Goal: Task Accomplishment & Management: Manage account settings

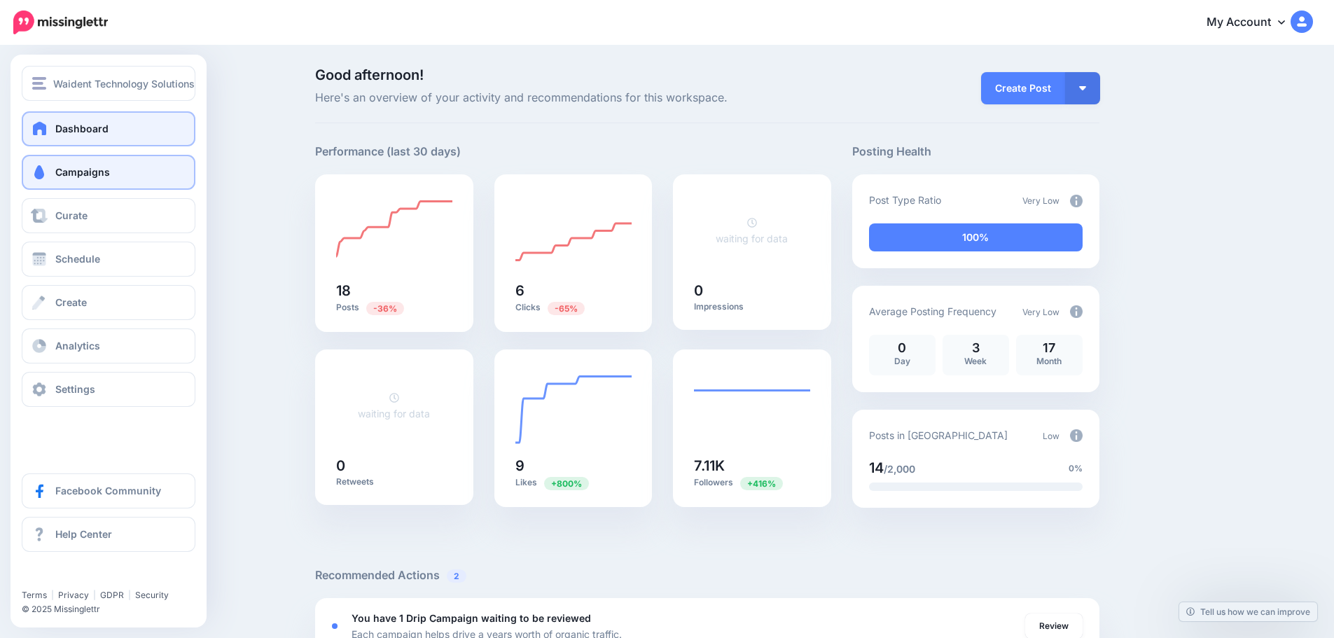
click at [84, 172] on span "Campaigns" at bounding box center [82, 172] width 55 height 12
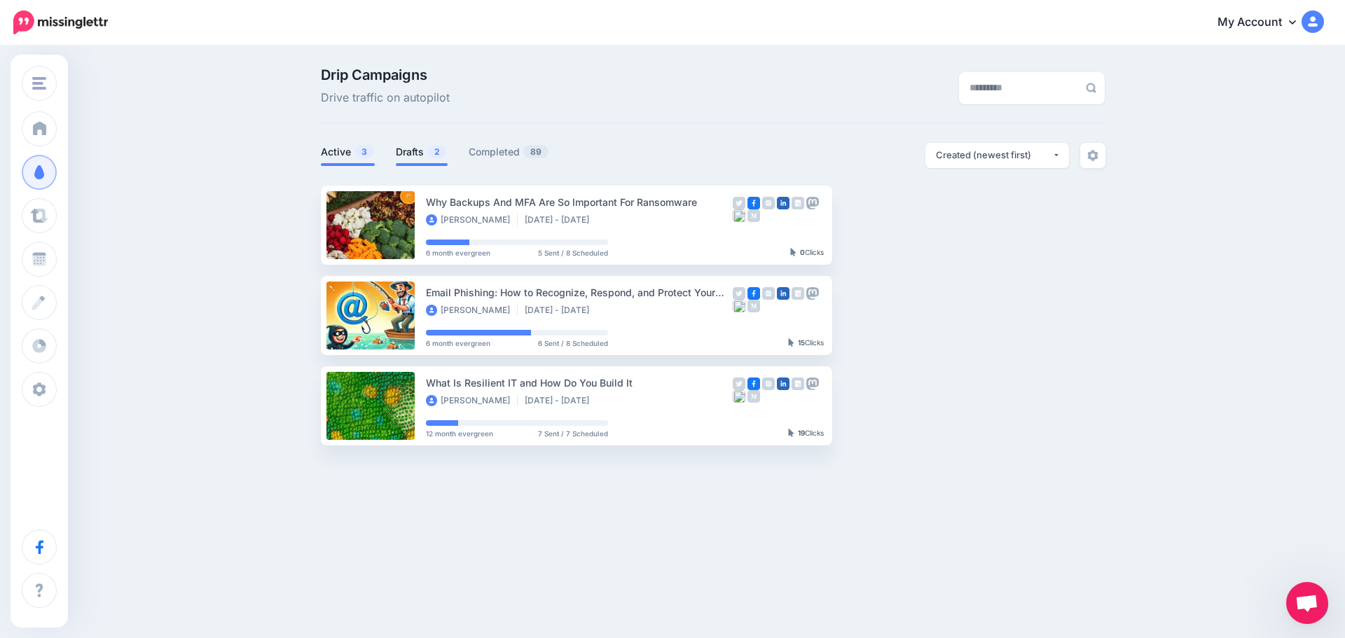
click at [418, 152] on link "Drafts 2" at bounding box center [422, 152] width 52 height 17
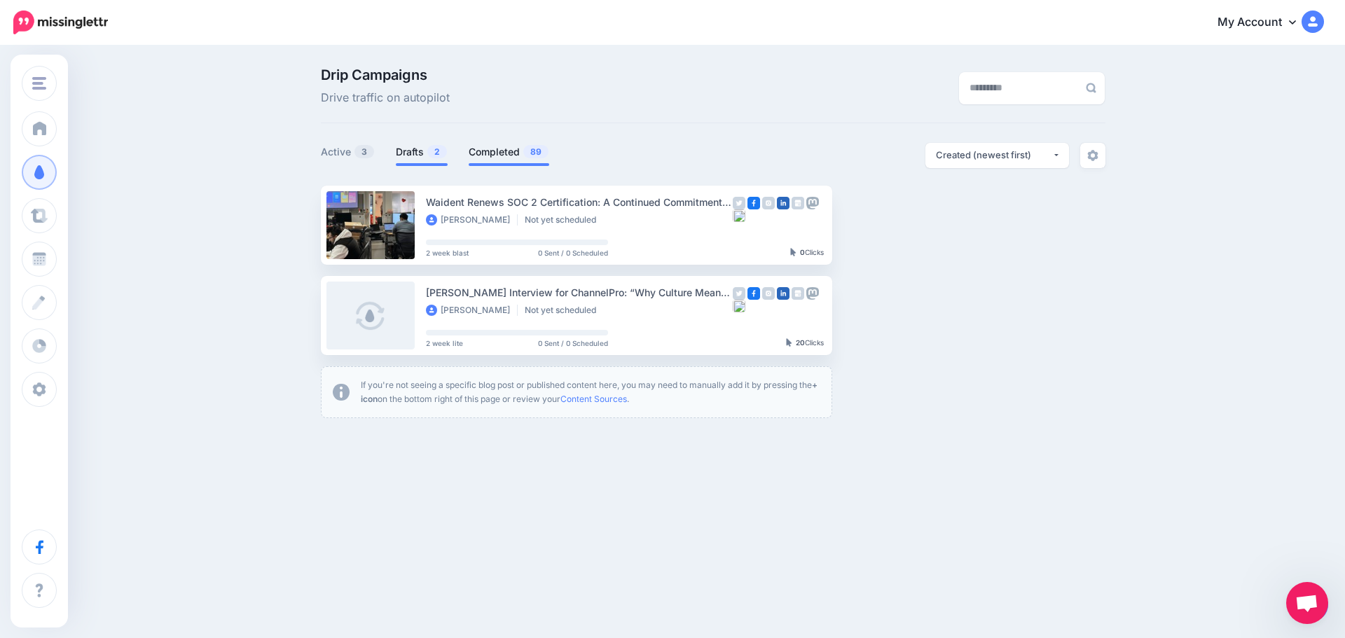
click at [489, 156] on link "Completed 89" at bounding box center [508, 152] width 81 height 17
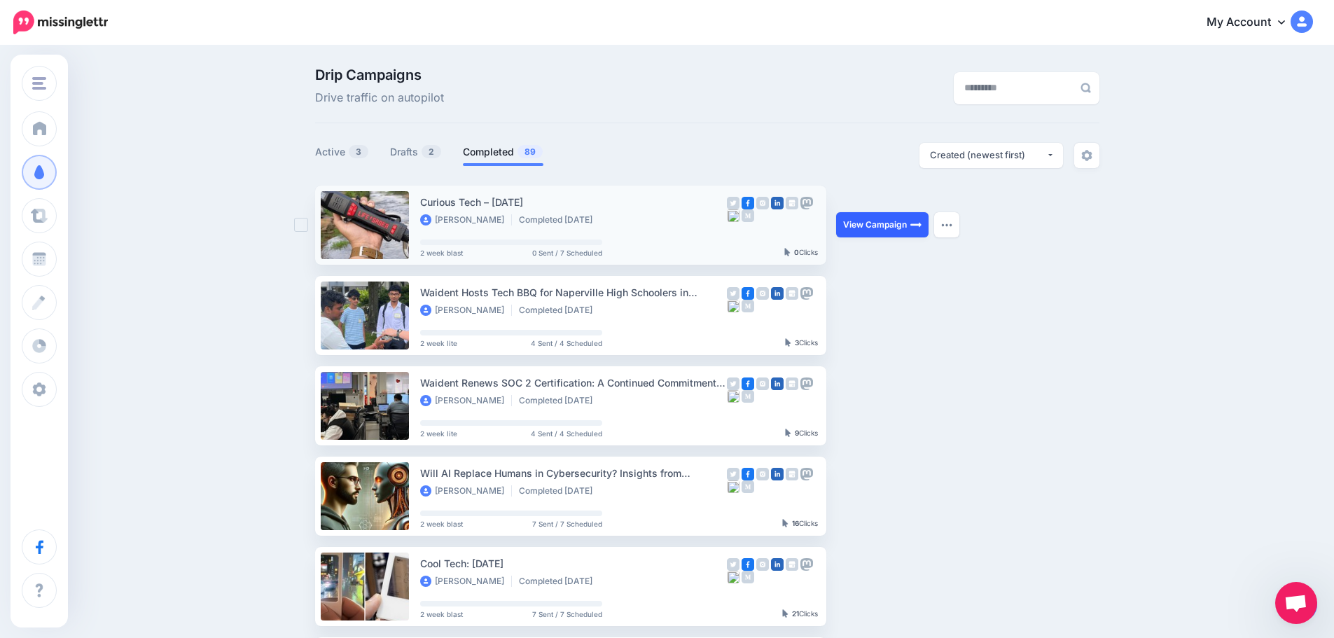
click at [879, 225] on link "View Campaign" at bounding box center [882, 224] width 92 height 25
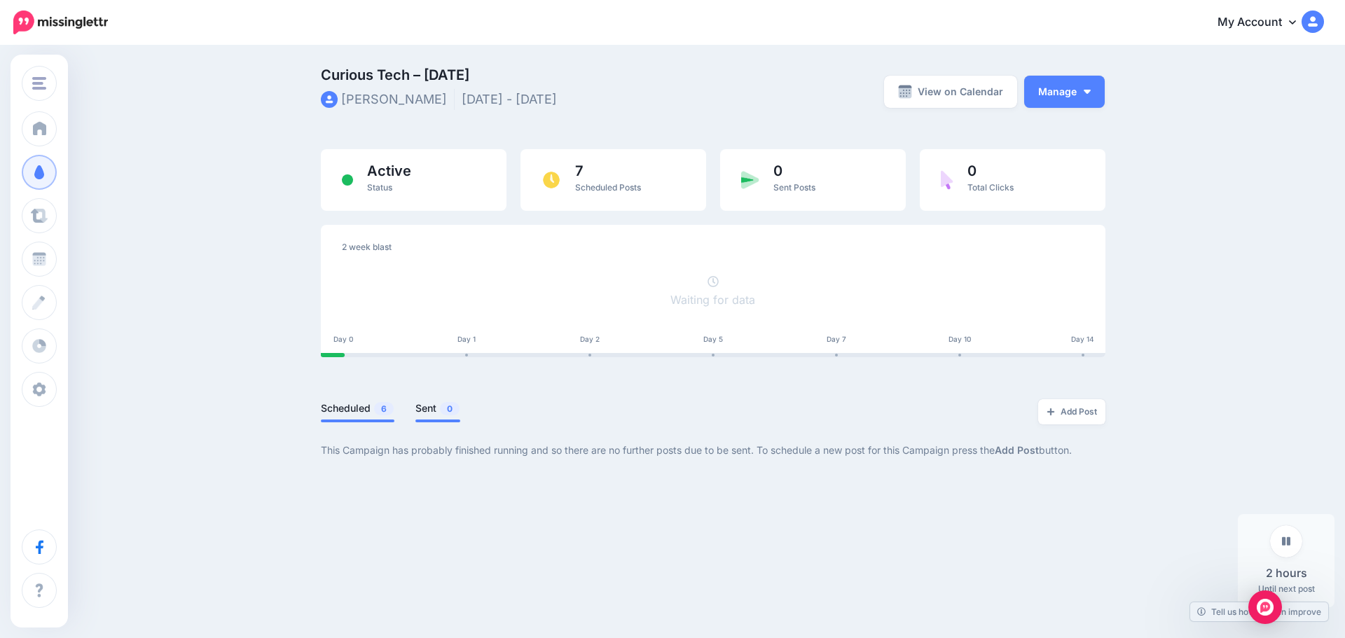
click at [426, 404] on link "Sent 0" at bounding box center [437, 408] width 45 height 17
click at [349, 410] on link "Scheduled 6" at bounding box center [358, 408] width 74 height 17
click at [1043, 86] on button "Manage" at bounding box center [1064, 92] width 81 height 32
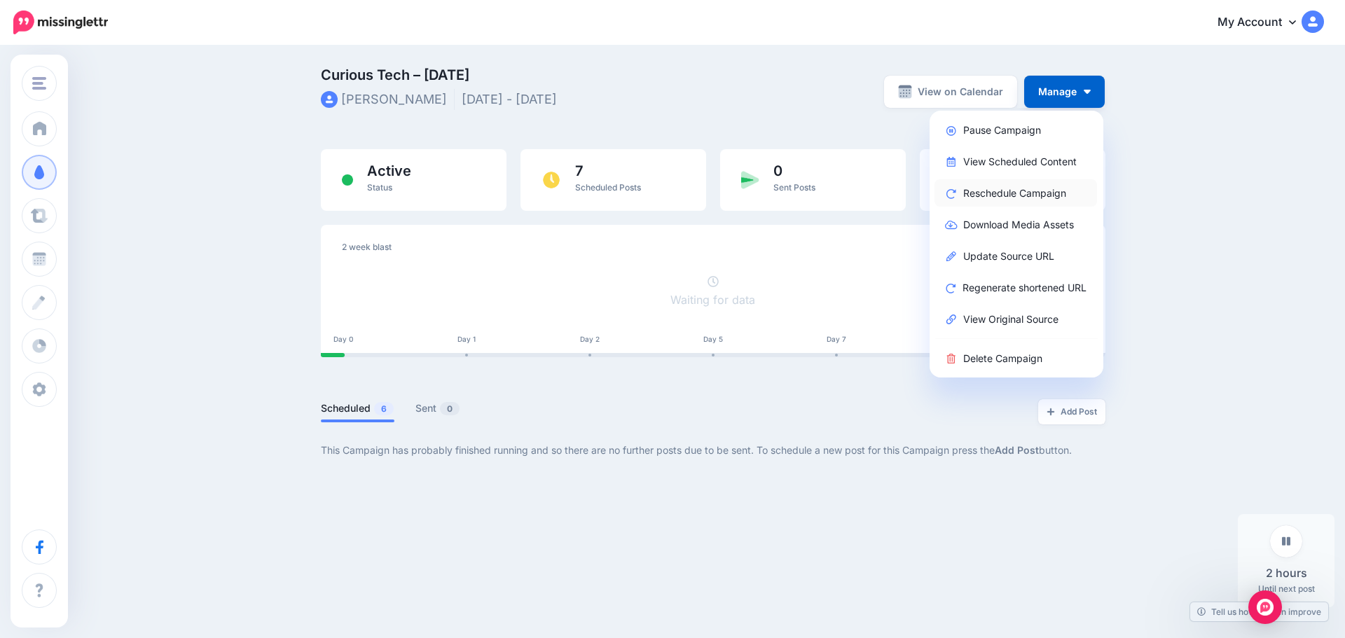
click at [1008, 188] on link "Reschedule Campaign" at bounding box center [1015, 192] width 162 height 27
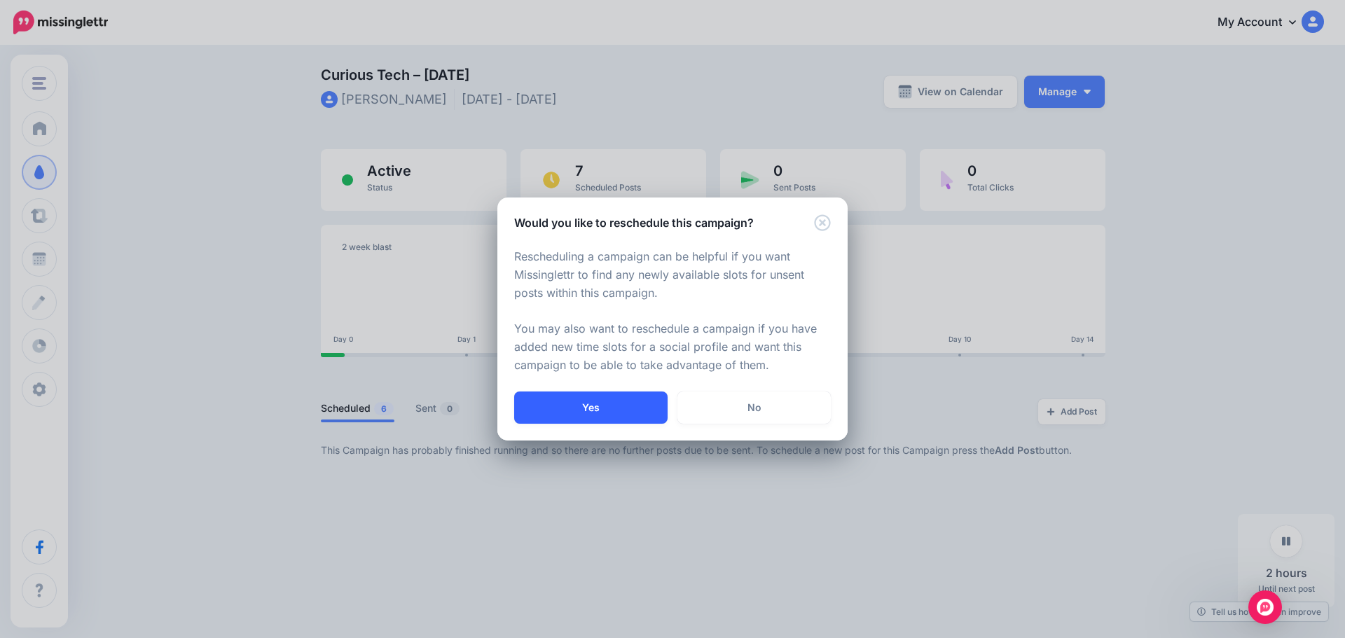
click at [625, 408] on button "Yes" at bounding box center [590, 407] width 153 height 32
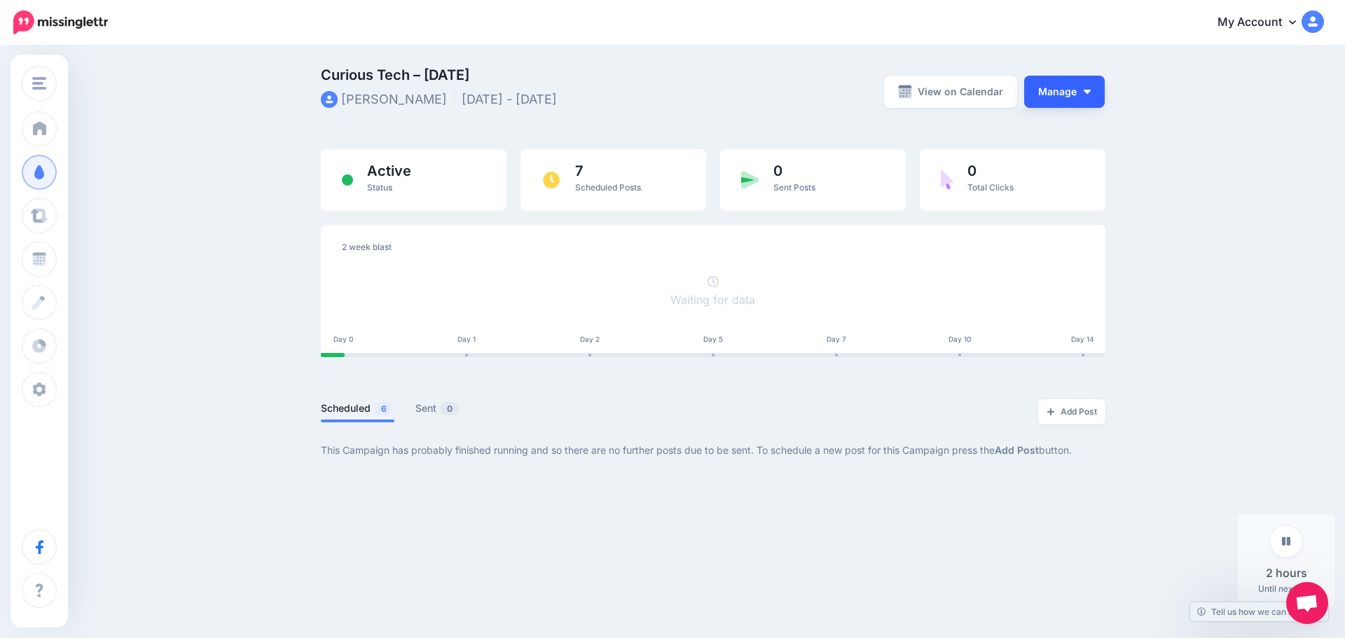
click at [1067, 97] on button "Manage" at bounding box center [1064, 92] width 81 height 32
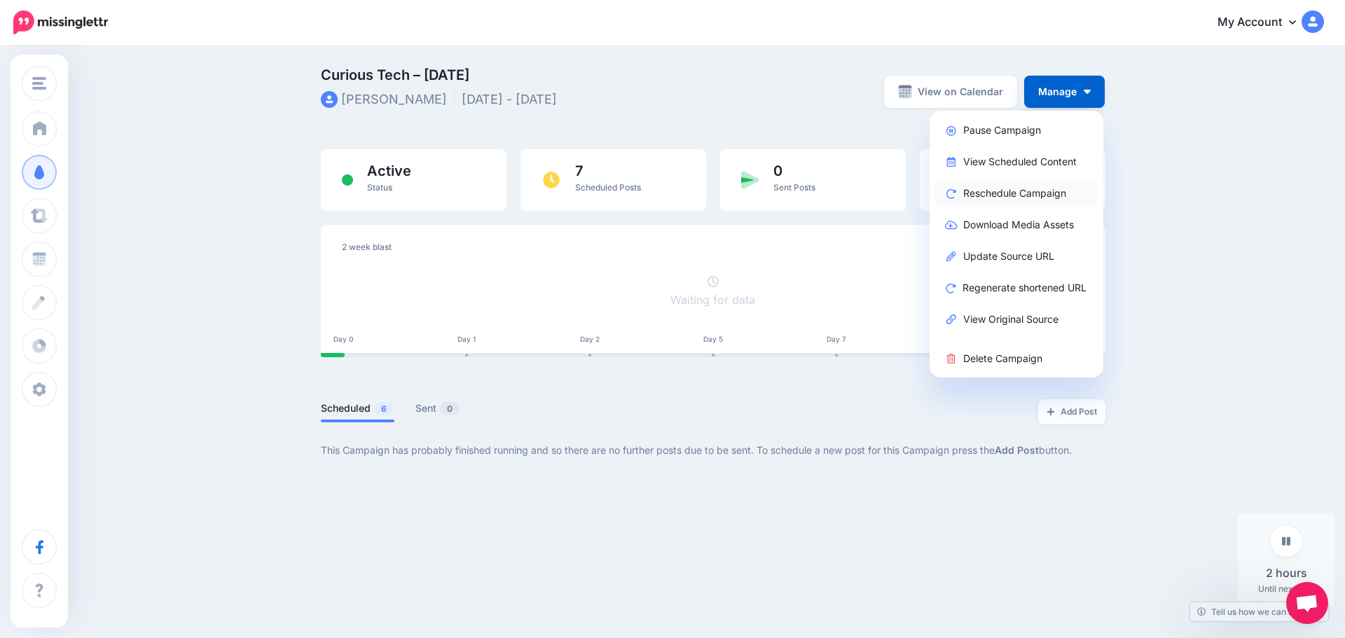
click at [1029, 195] on link "Reschedule Campaign" at bounding box center [1015, 192] width 162 height 27
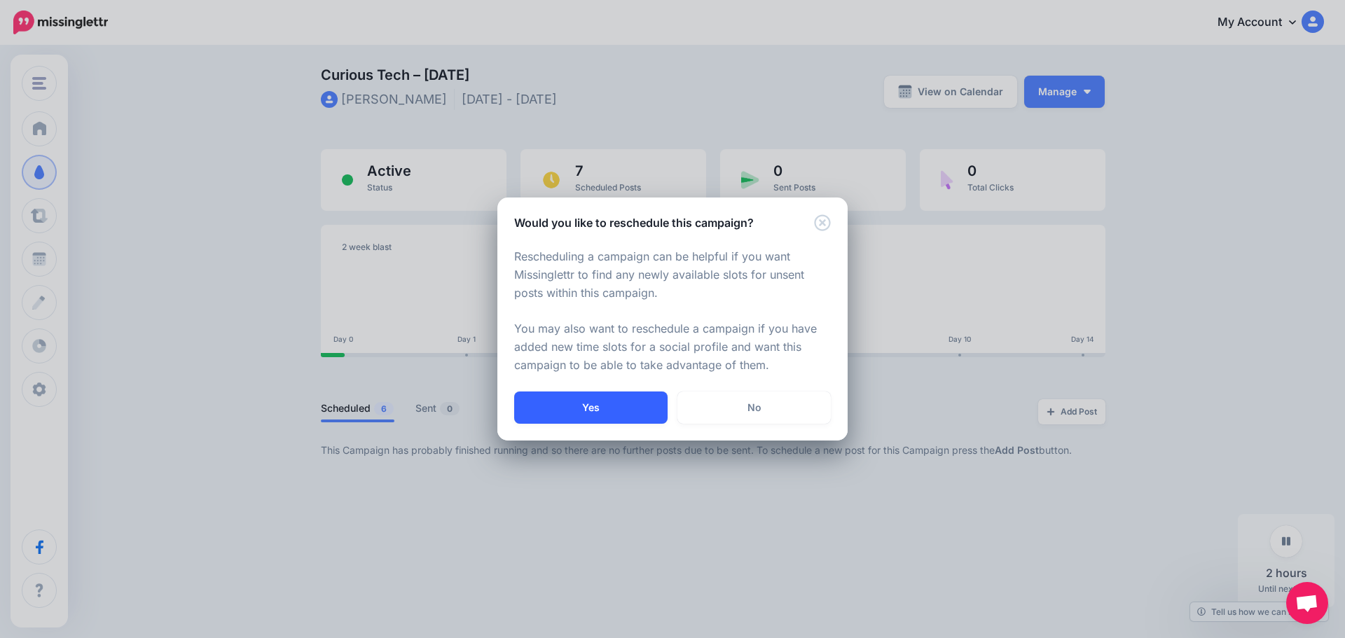
click at [653, 415] on button "Yes" at bounding box center [590, 407] width 153 height 32
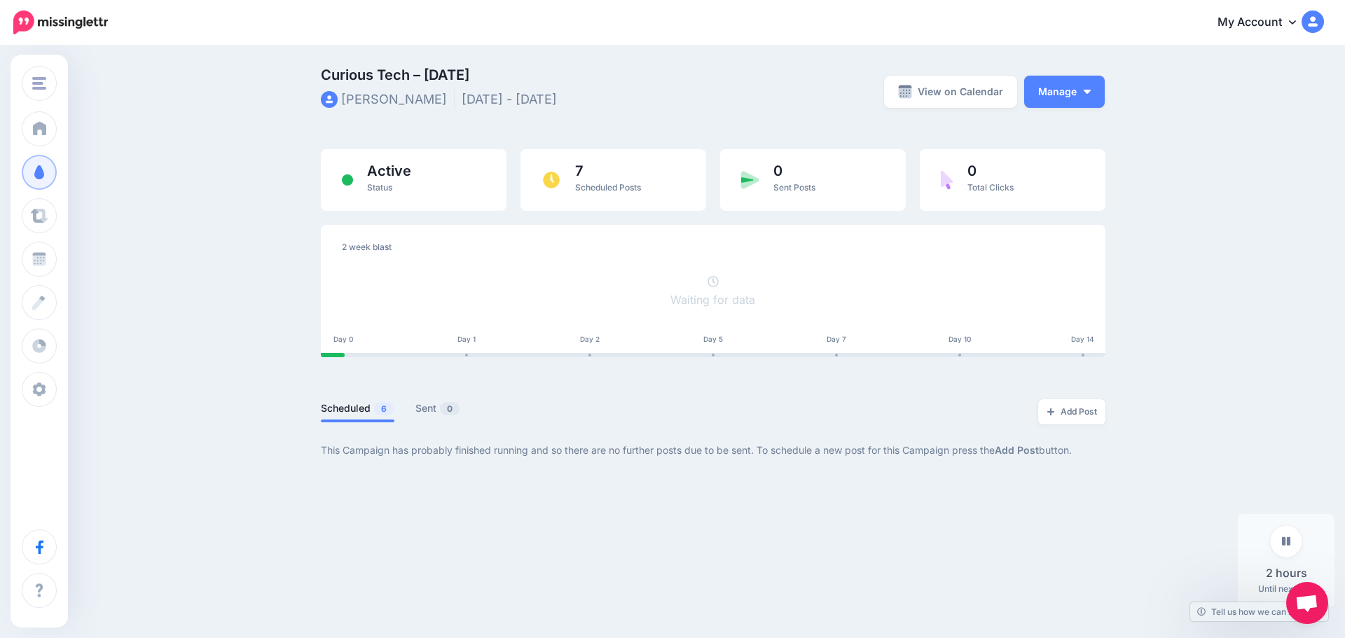
drag, startPoint x: 366, startPoint y: 417, endPoint x: 359, endPoint y: 408, distance: 11.1
click at [366, 417] on li "Scheduled 6" at bounding box center [358, 410] width 74 height 23
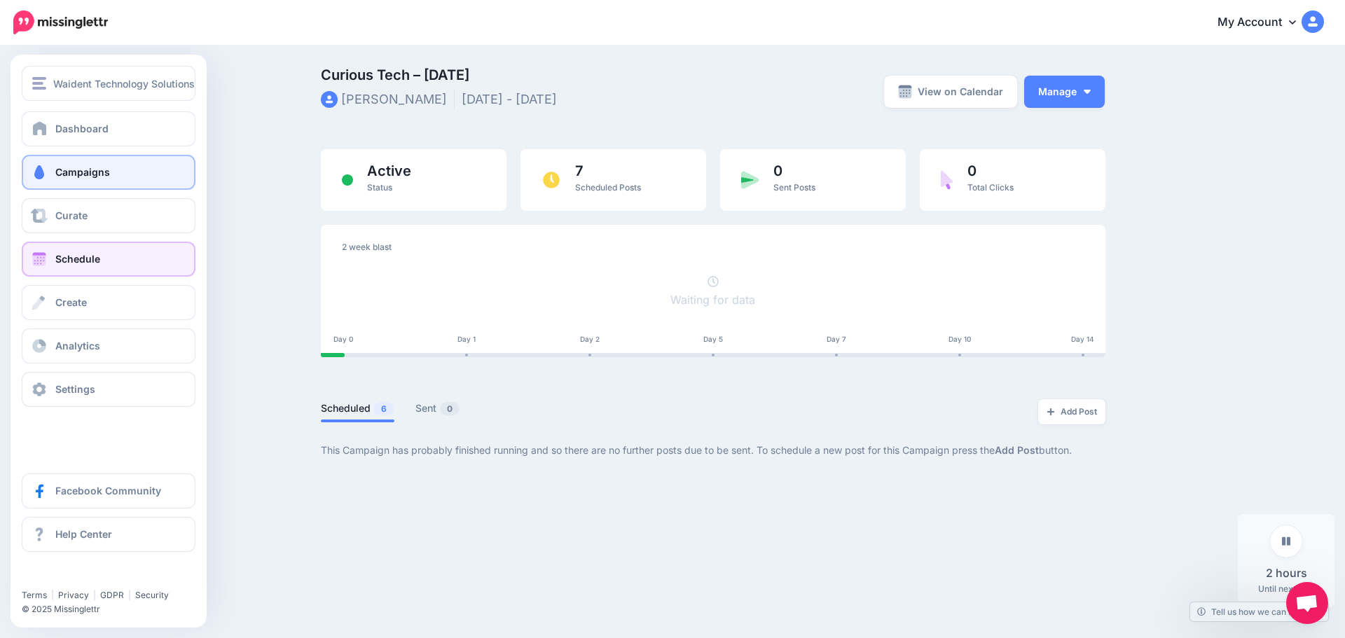
click at [53, 260] on link "Schedule" at bounding box center [109, 259] width 174 height 35
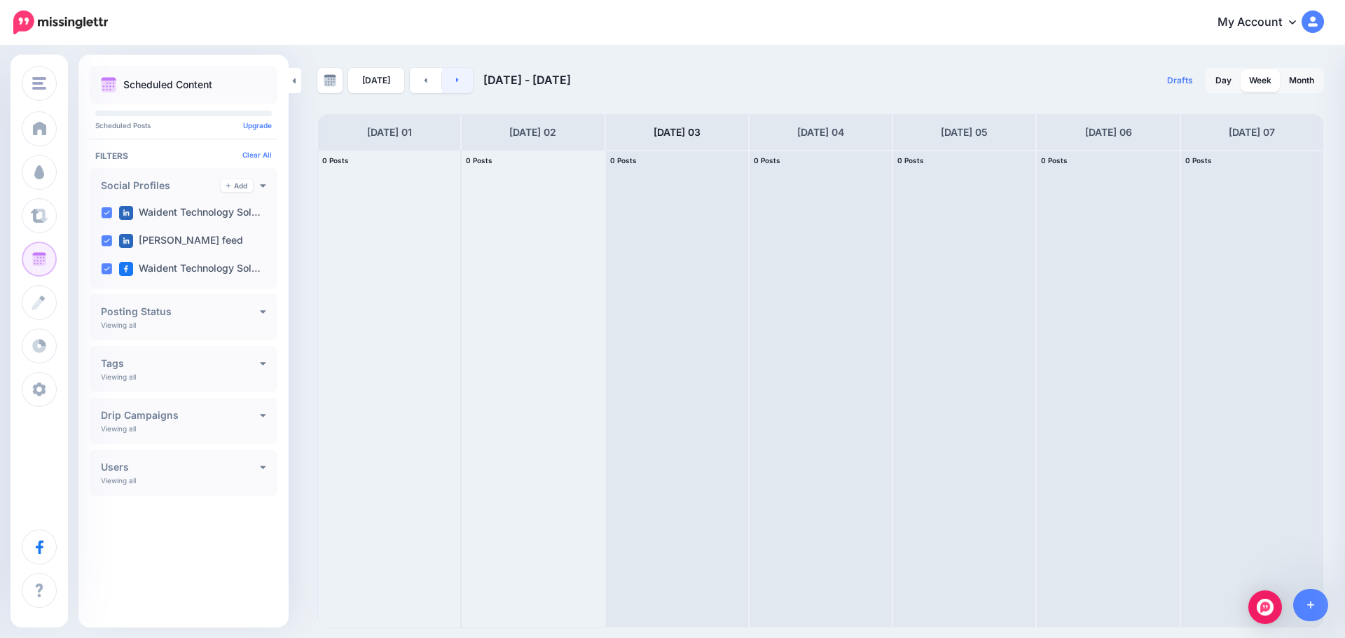
click at [442, 76] on link at bounding box center [458, 80] width 32 height 25
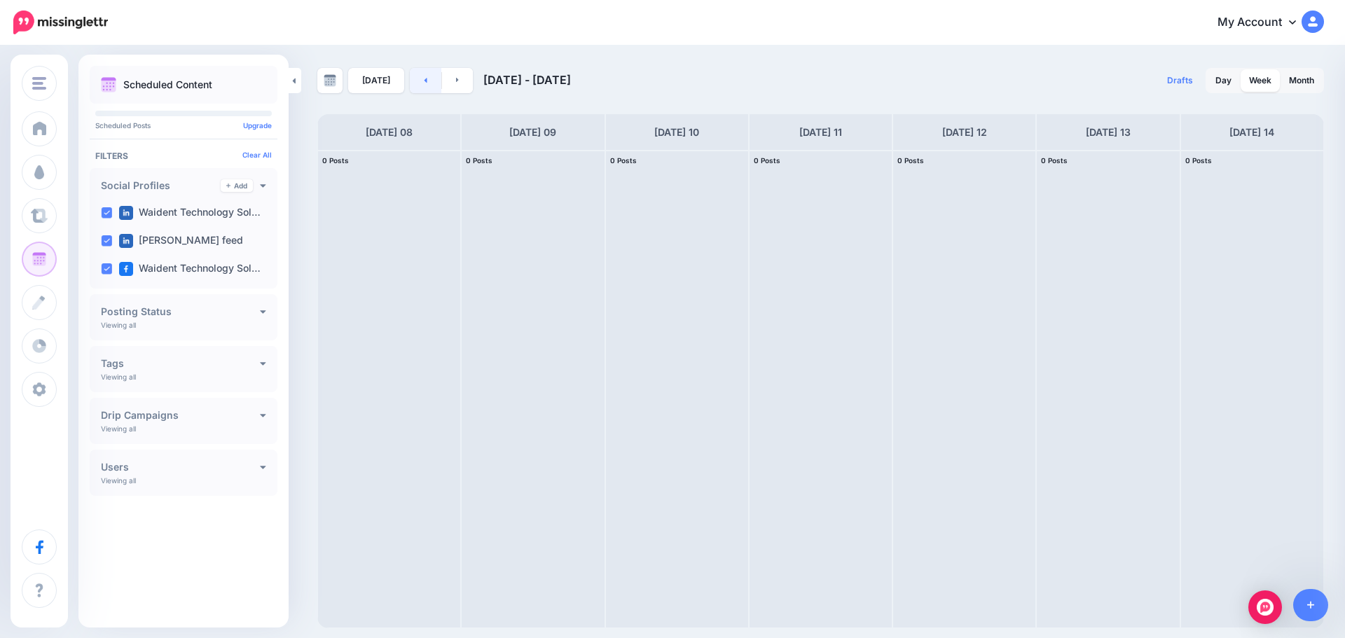
click at [419, 87] on link at bounding box center [426, 80] width 32 height 25
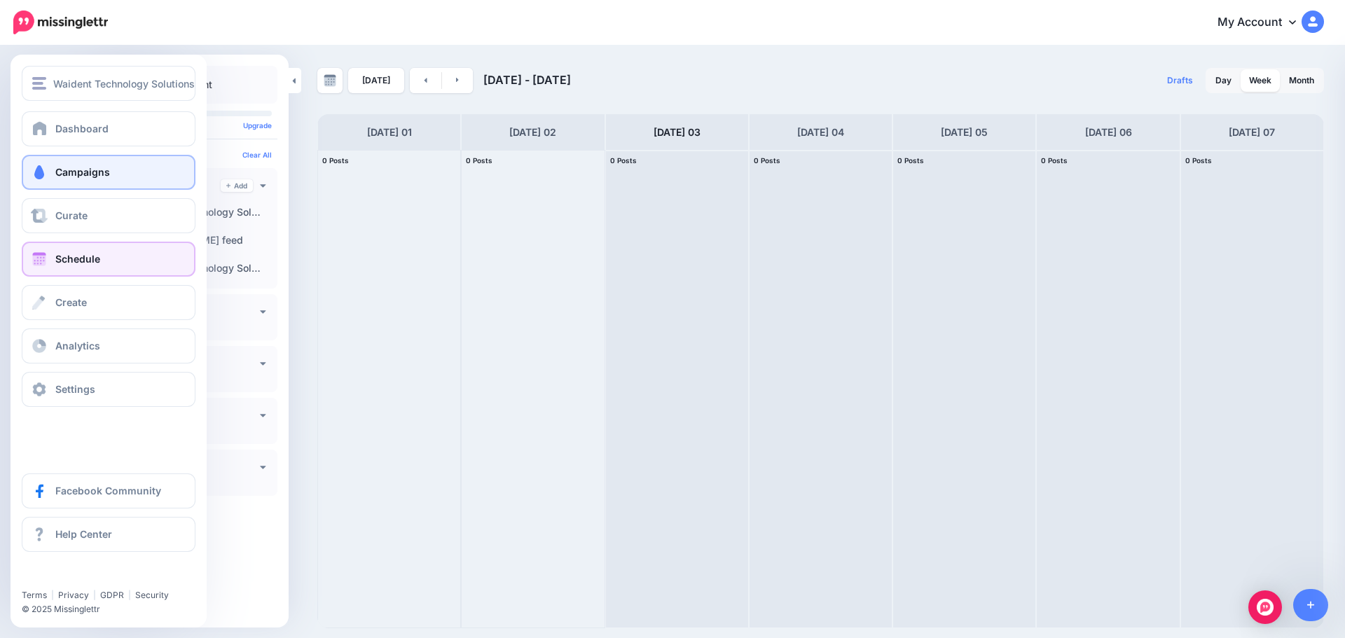
click at [74, 172] on span "Campaigns" at bounding box center [82, 172] width 55 height 12
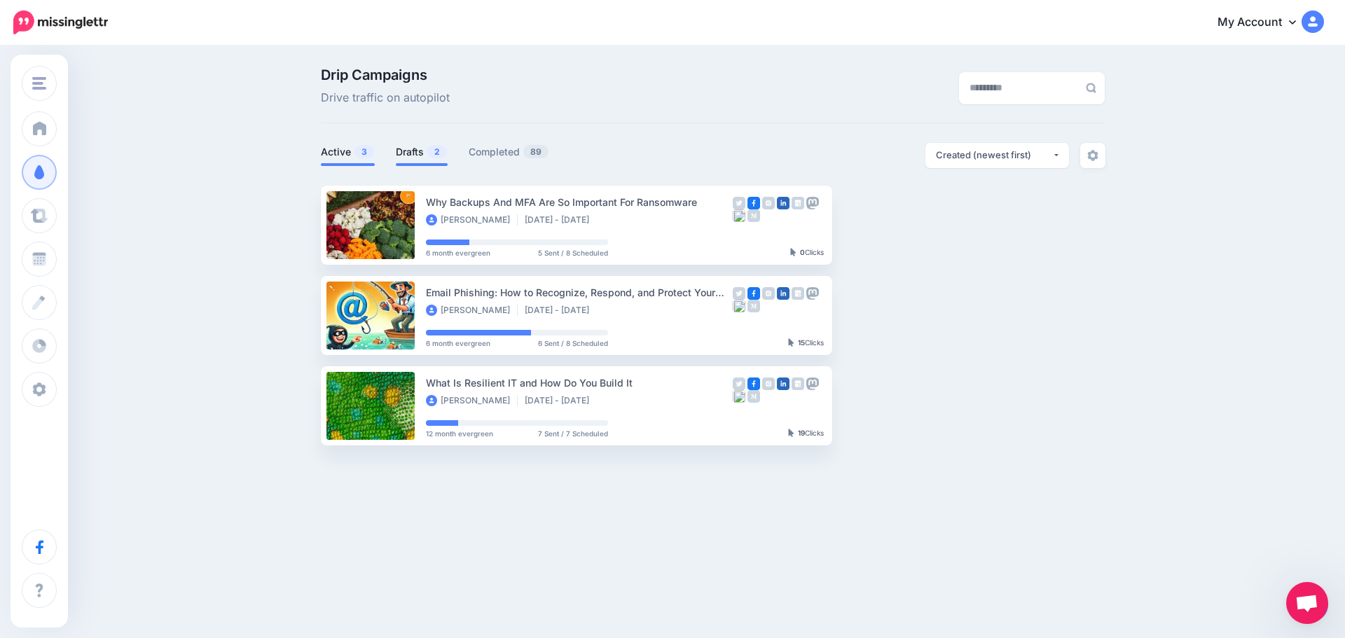
click at [418, 153] on link "Drafts 2" at bounding box center [422, 152] width 52 height 17
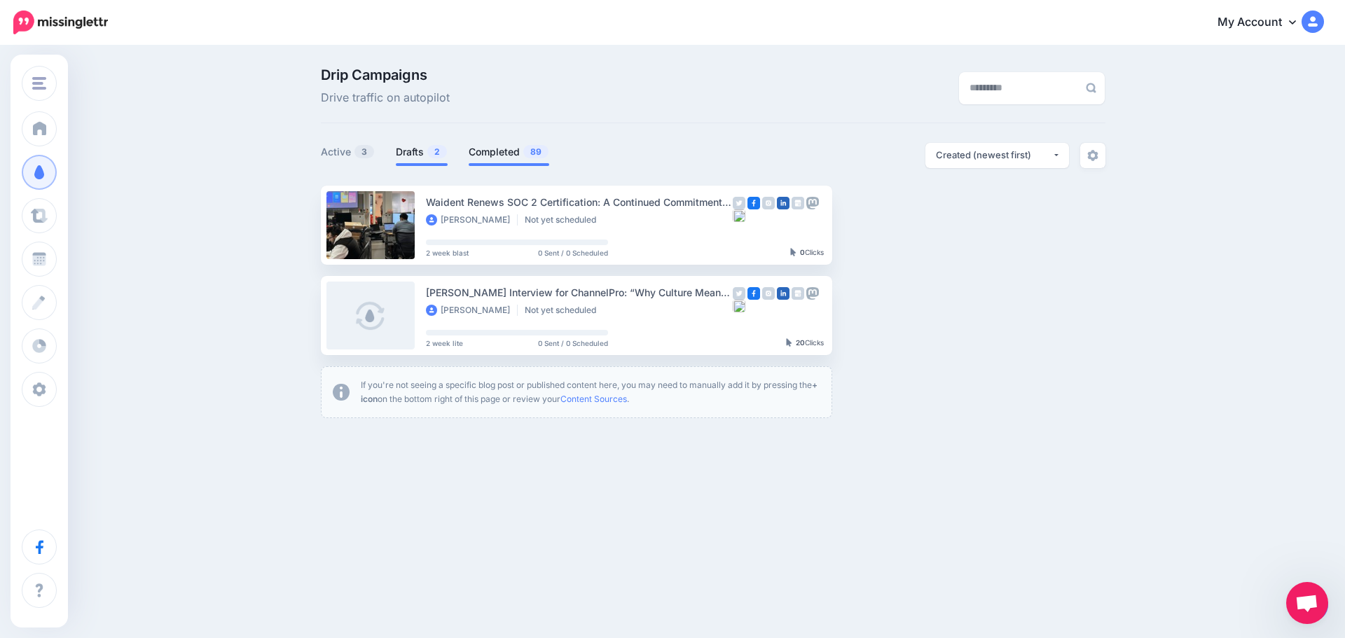
click at [491, 148] on link "Completed 89" at bounding box center [508, 152] width 81 height 17
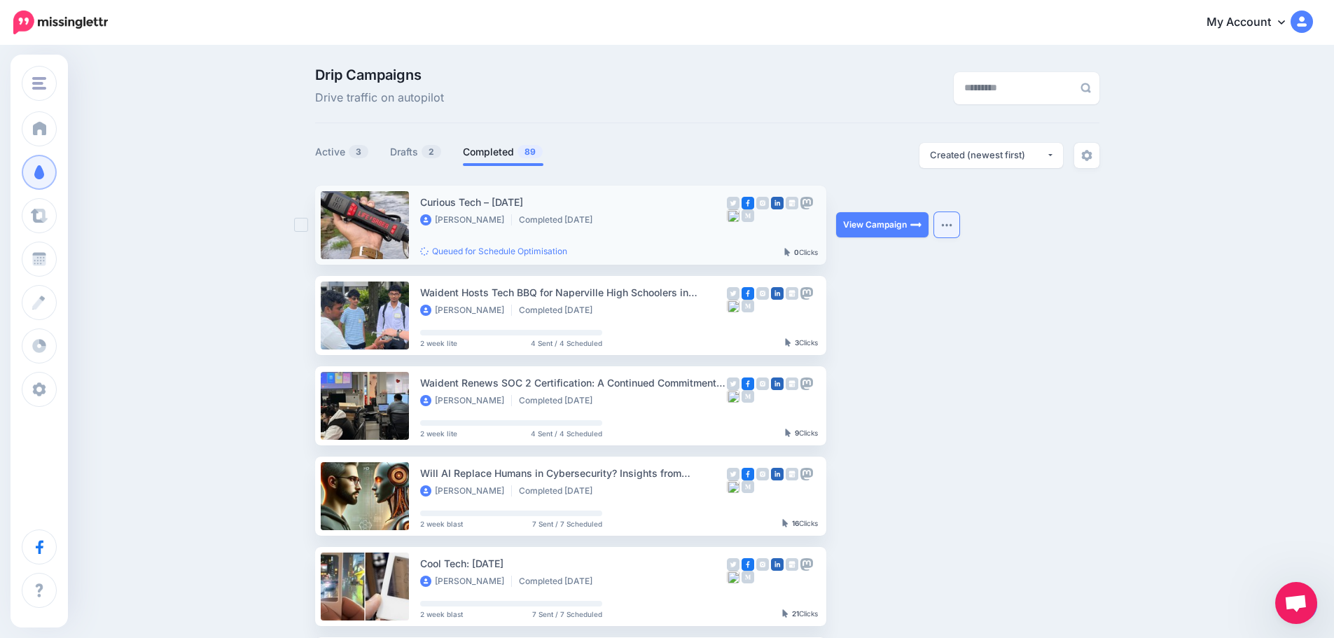
click at [957, 228] on button "button" at bounding box center [946, 224] width 25 height 25
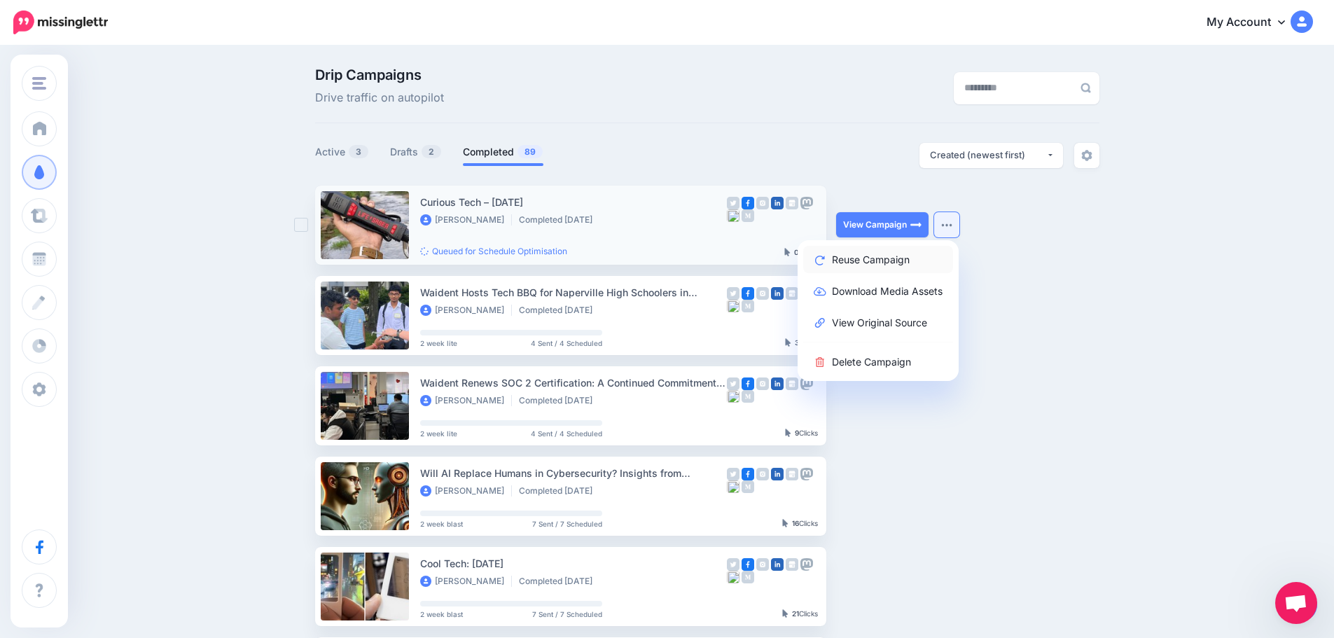
click at [882, 260] on link "Reuse Campaign" at bounding box center [878, 259] width 150 height 27
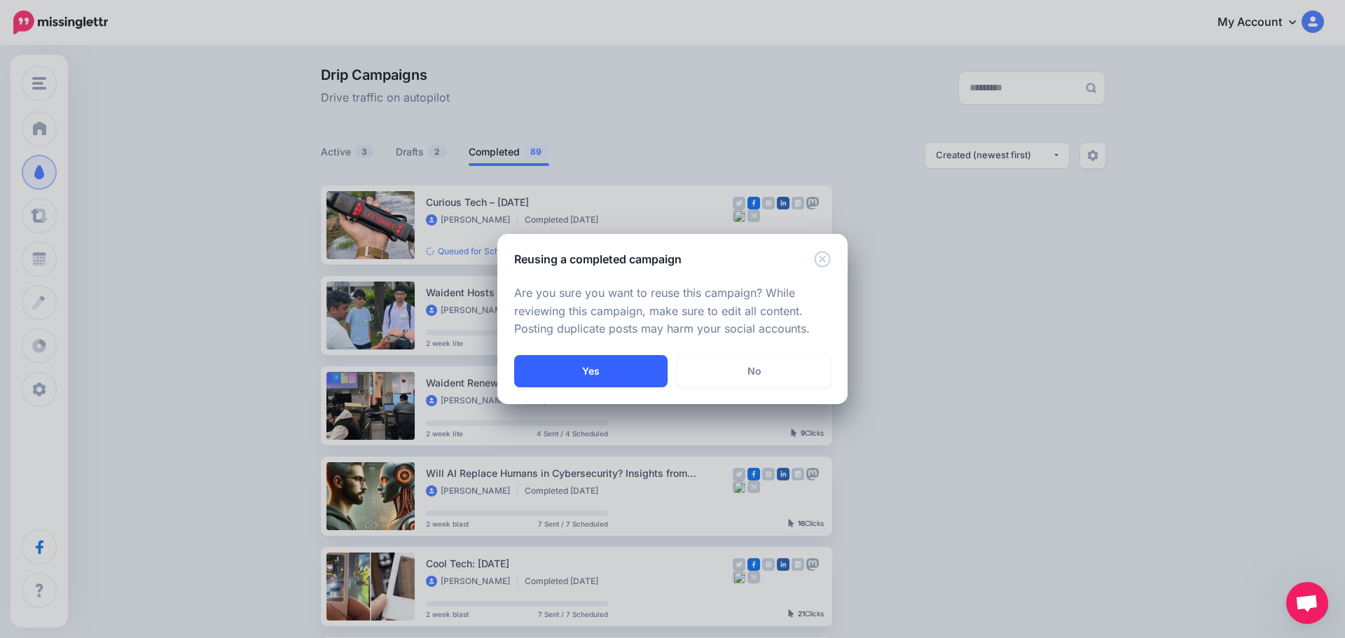
click at [573, 369] on button "Yes" at bounding box center [590, 371] width 153 height 32
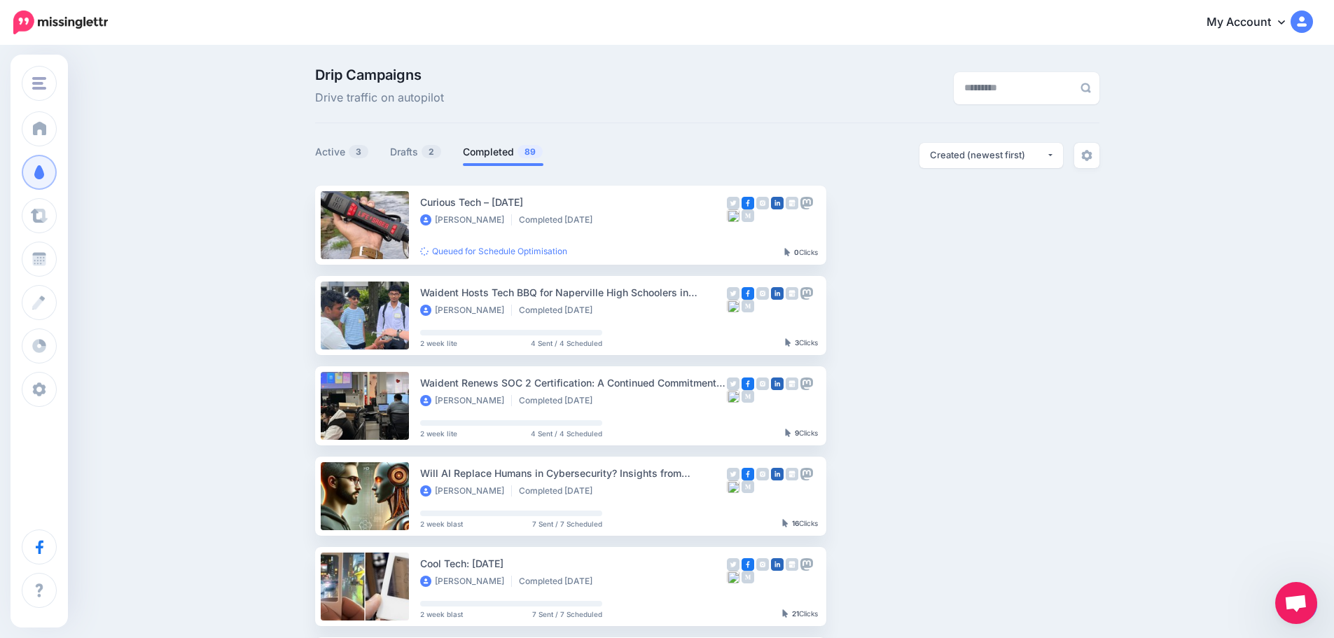
click at [1144, 293] on div "Drip Campaigns Drive traffic on autopilot Active 3 2 89" at bounding box center [667, 612] width 1334 height 1130
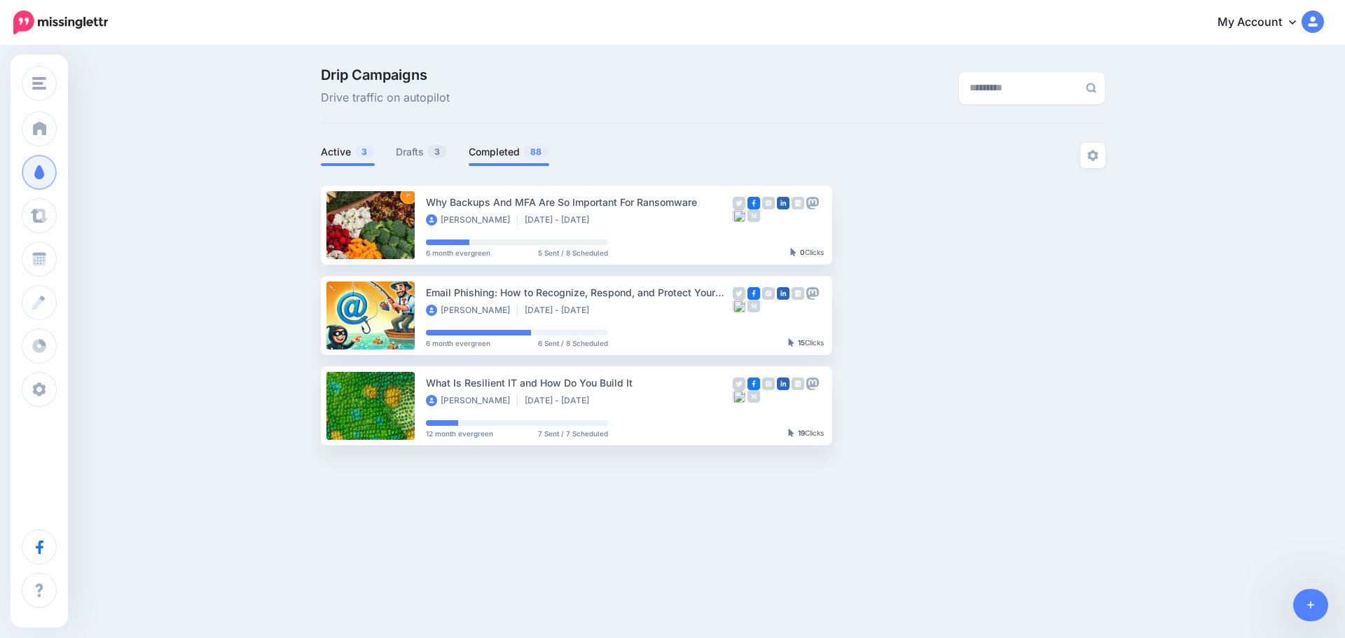
click at [487, 154] on link "Completed 88" at bounding box center [508, 152] width 81 height 17
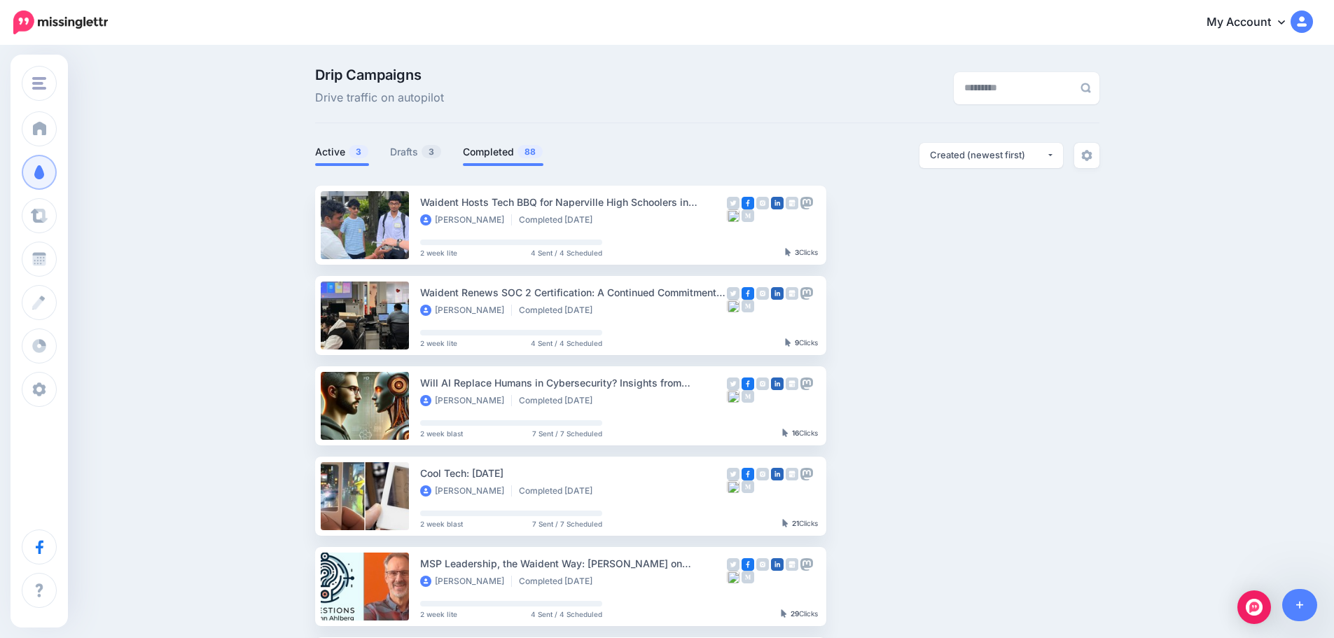
click at [336, 148] on link "Active 3" at bounding box center [342, 152] width 54 height 17
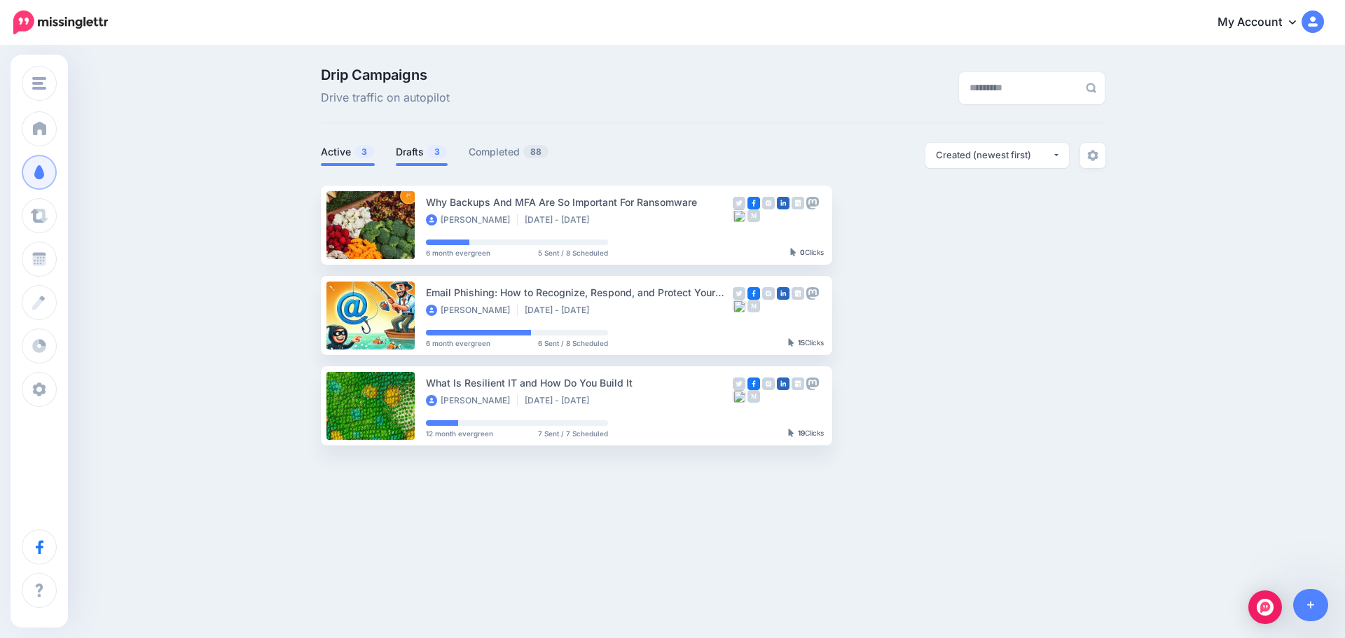
click at [403, 157] on link "Drafts 3" at bounding box center [422, 152] width 52 height 17
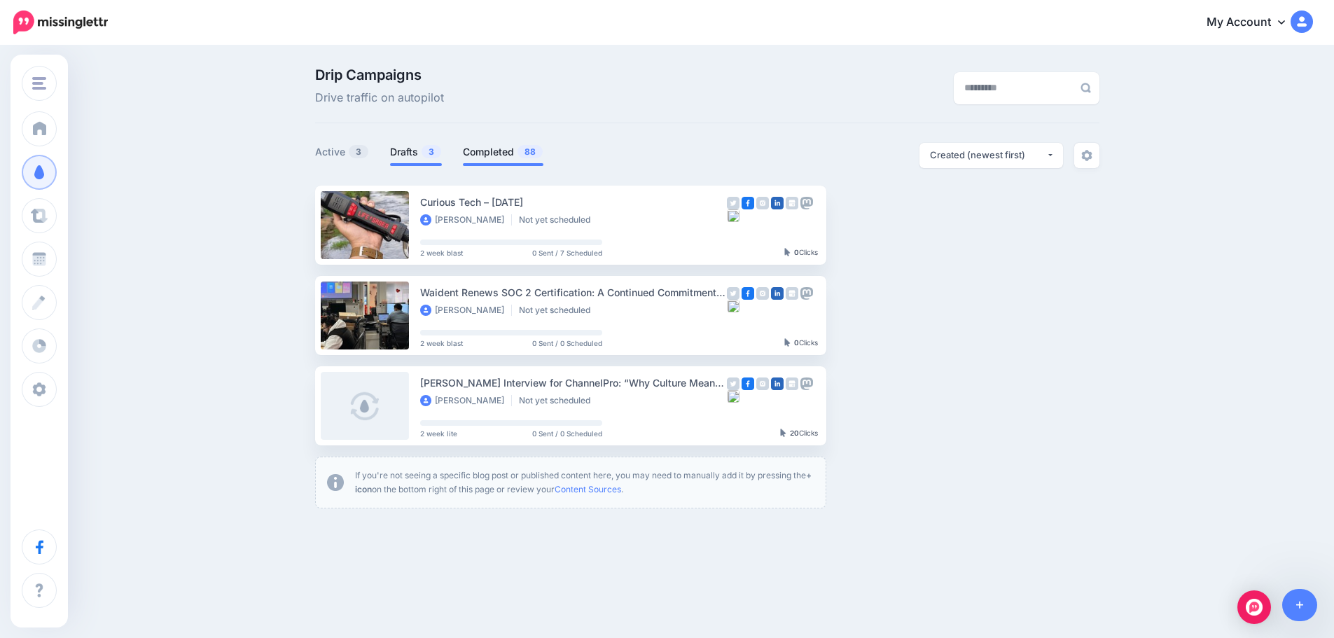
click at [508, 160] on link "Completed 88" at bounding box center [503, 152] width 81 height 17
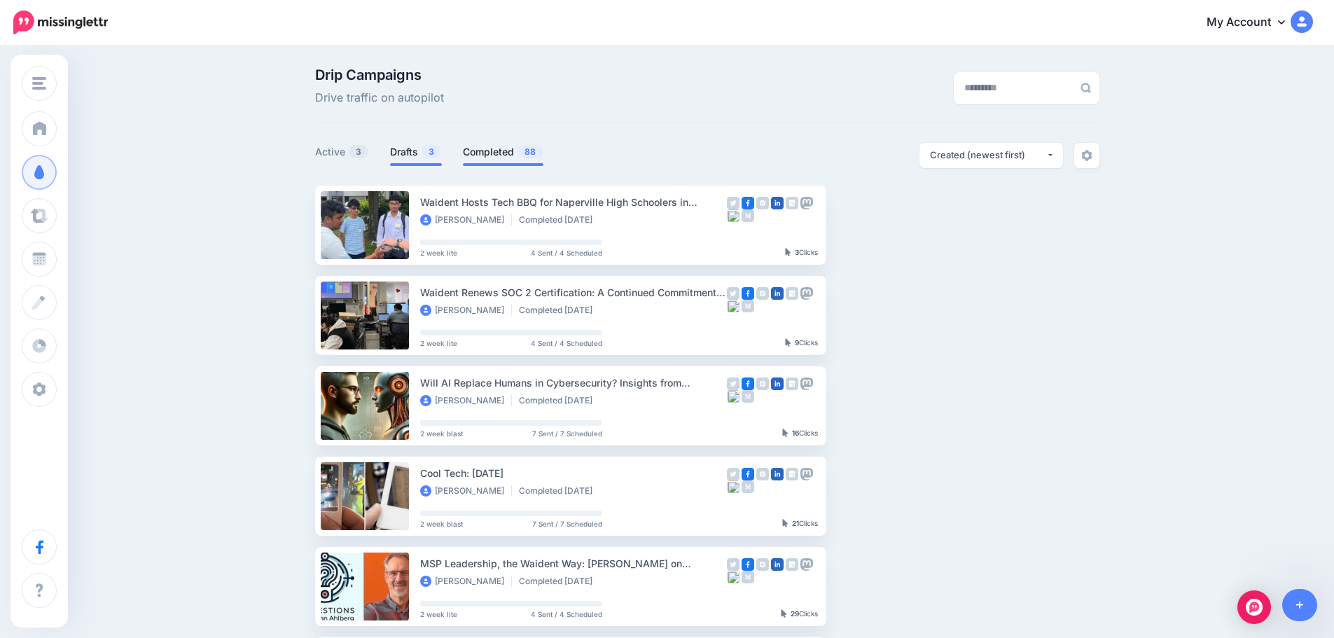
click at [407, 161] on li "Drafts 3" at bounding box center [416, 154] width 52 height 23
click at [424, 146] on link "Drafts 3" at bounding box center [416, 152] width 52 height 17
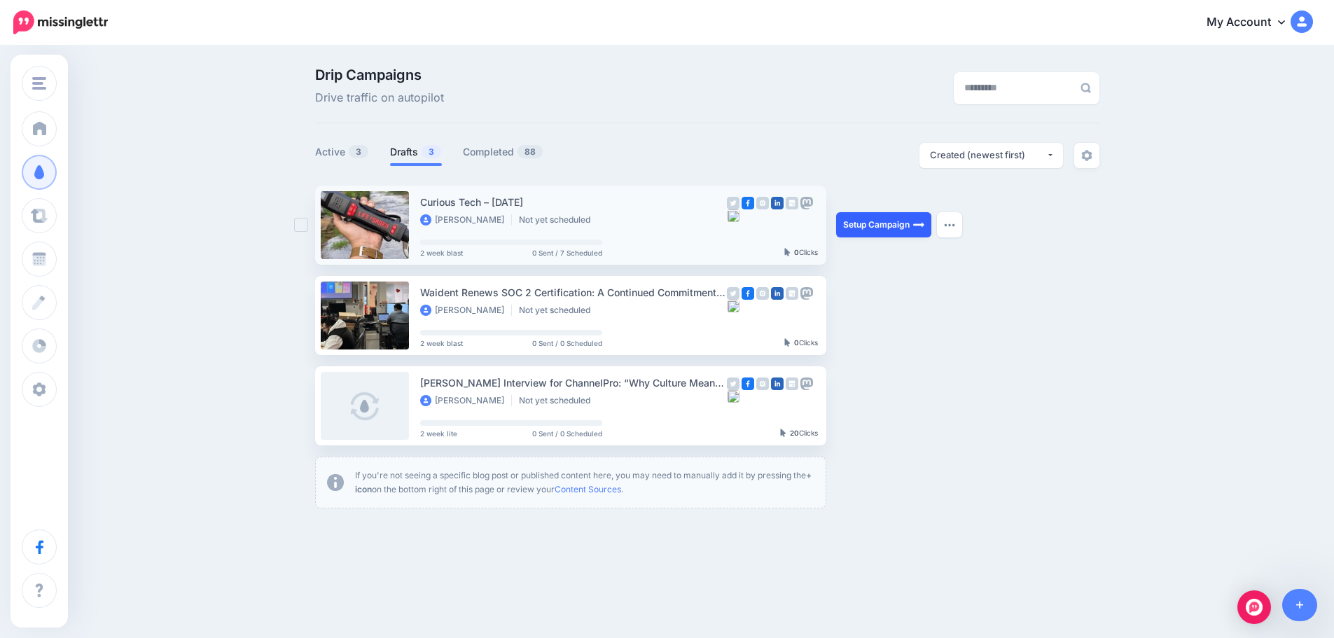
click at [889, 223] on link "Setup Campaign" at bounding box center [883, 224] width 95 height 25
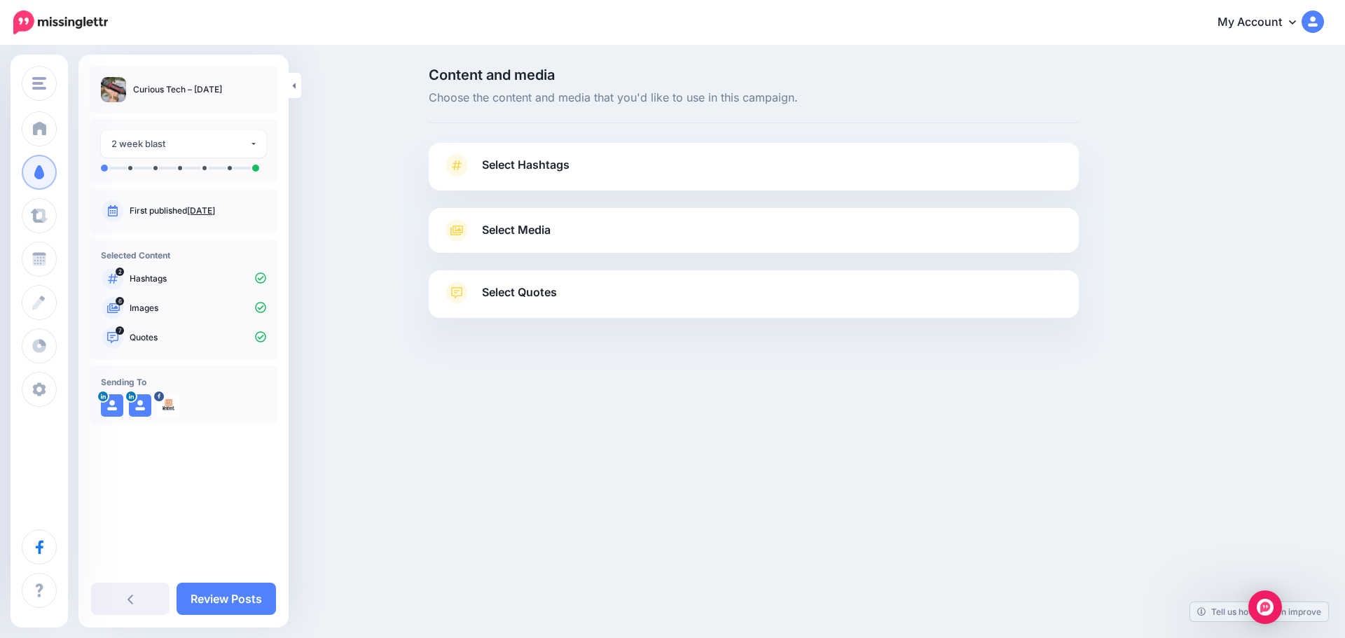
click at [513, 166] on span "Select Hashtags" at bounding box center [526, 164] width 88 height 19
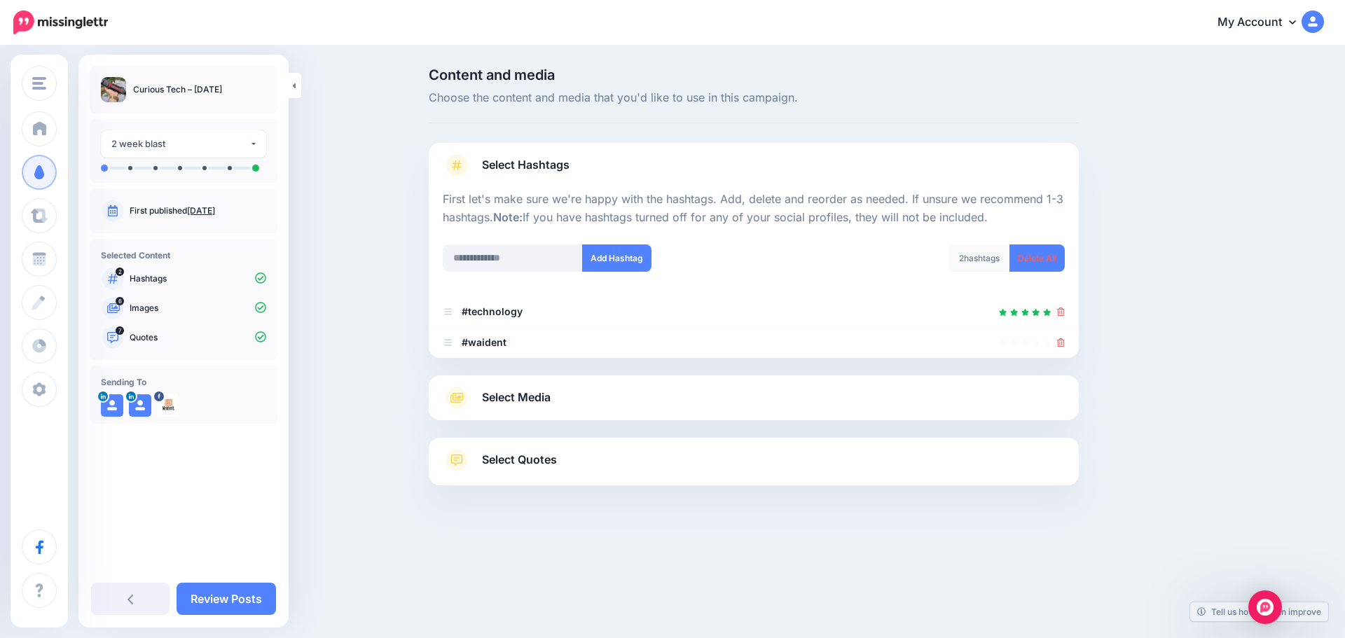
click at [507, 405] on span "Select Media" at bounding box center [516, 397] width 69 height 19
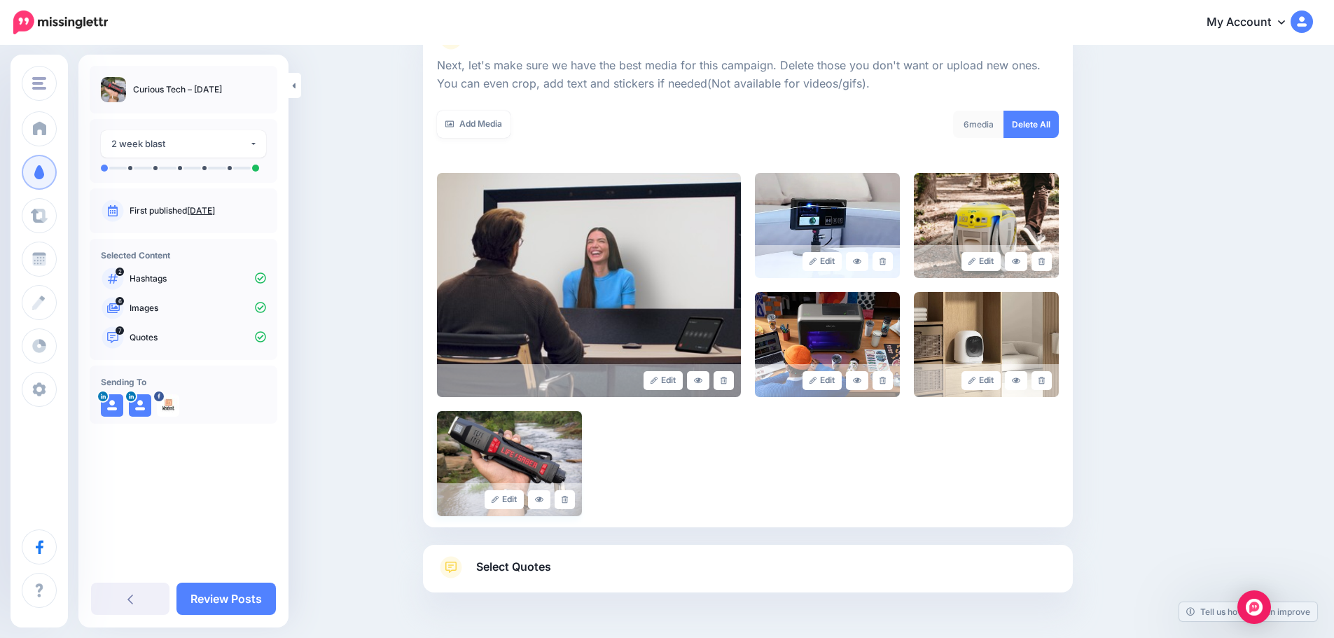
scroll to position [237, 0]
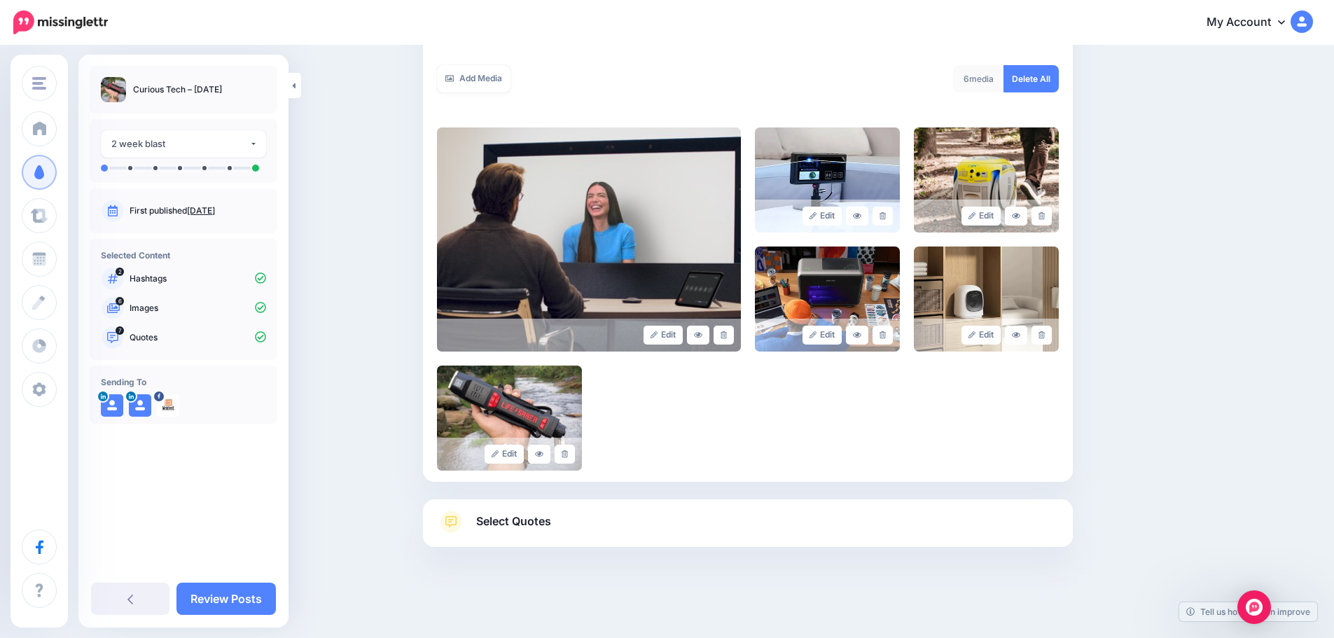
click at [507, 523] on span "Select Quotes" at bounding box center [513, 521] width 75 height 19
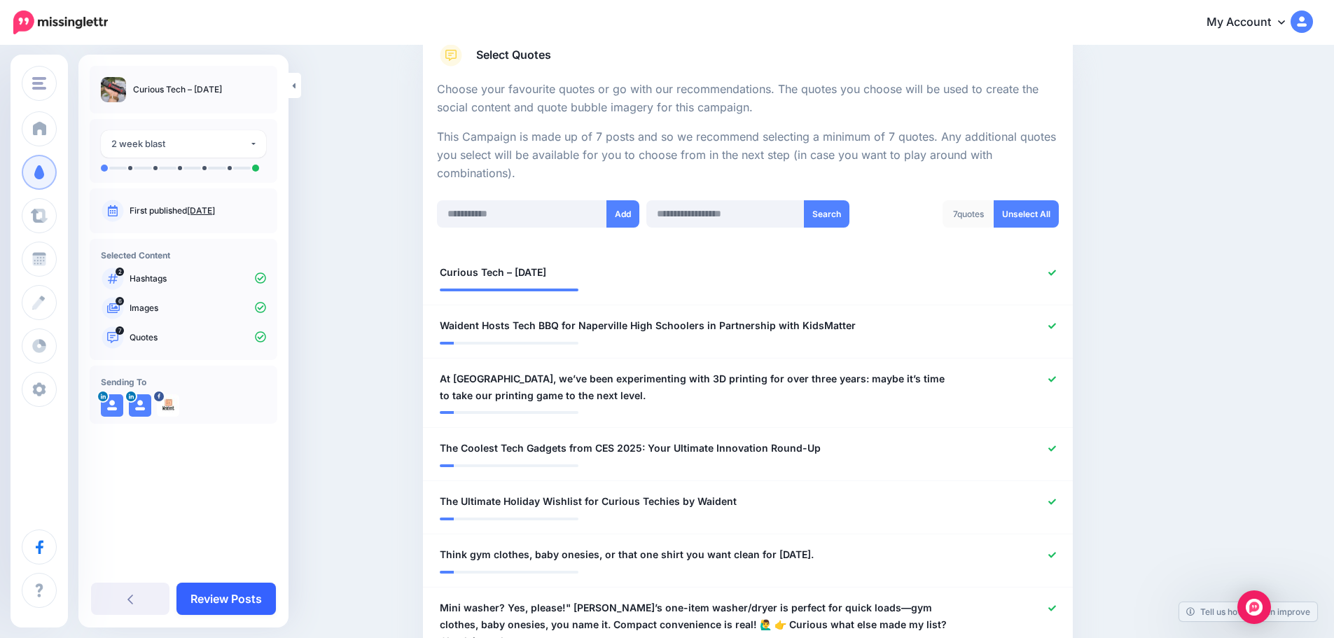
click at [242, 597] on link "Review Posts" at bounding box center [225, 599] width 99 height 32
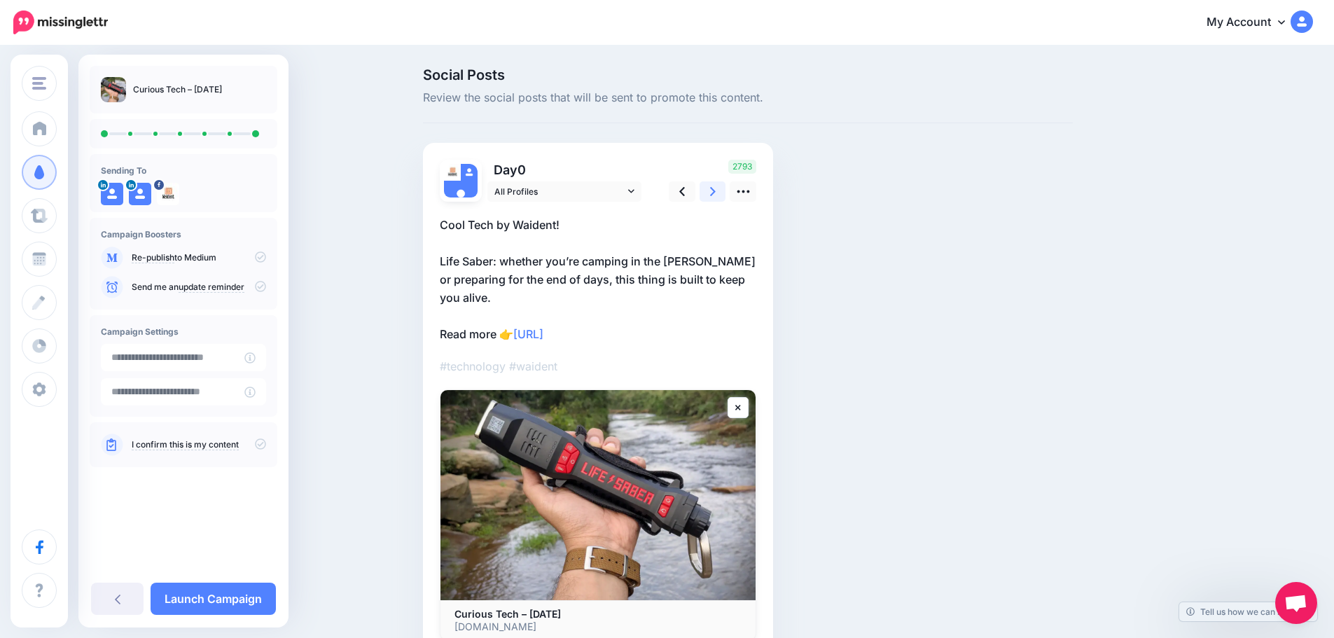
click at [716, 195] on icon at bounding box center [713, 191] width 6 height 15
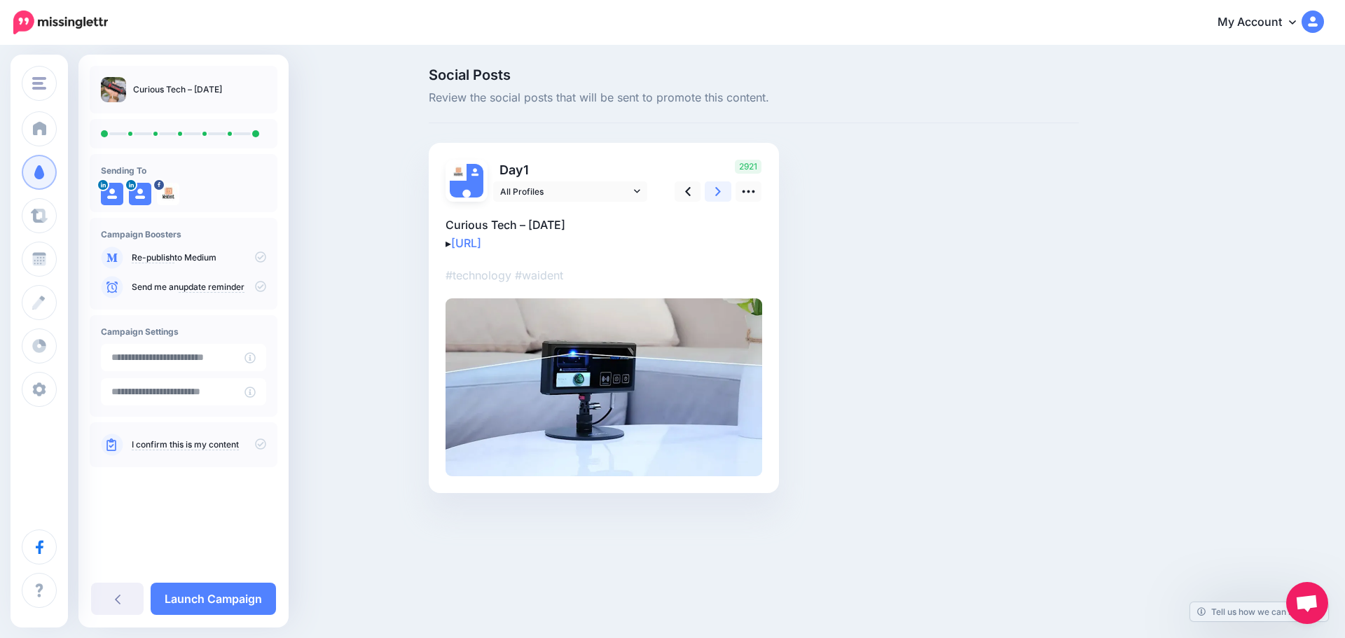
click at [716, 193] on icon at bounding box center [718, 191] width 6 height 15
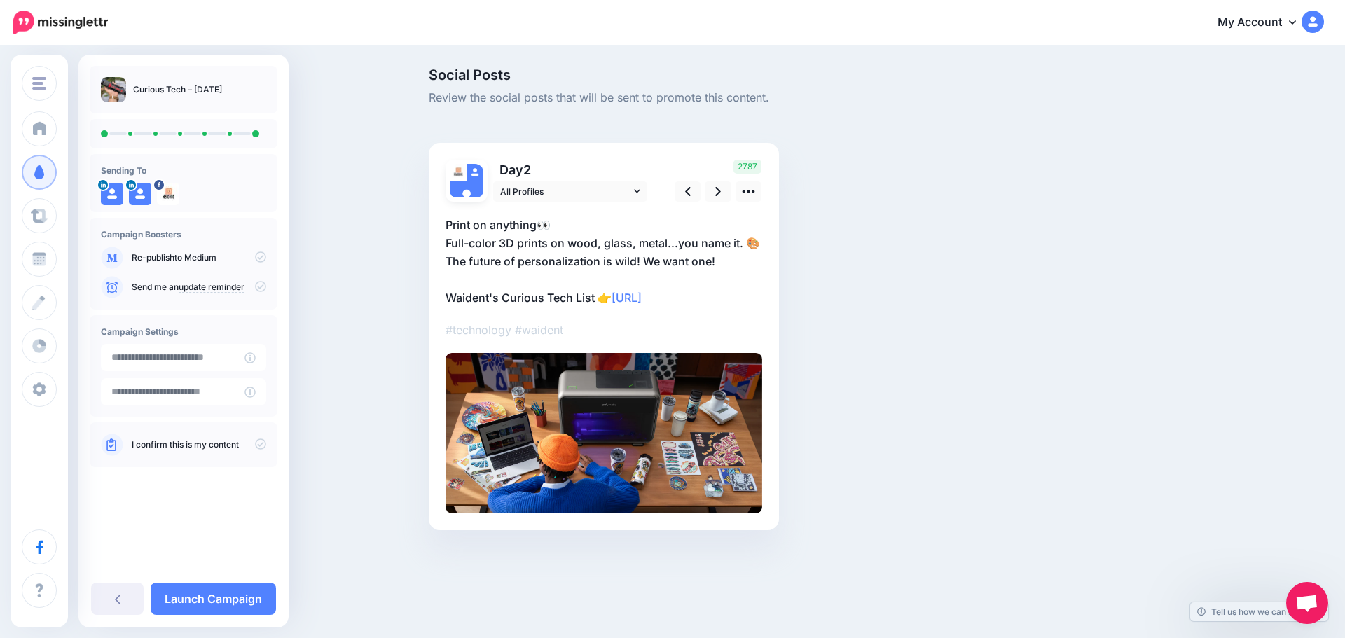
click at [752, 244] on p "Print on anything👀 Full-color 3D prints on wood, glass, metal...you name it. 🎨 …" at bounding box center [603, 261] width 317 height 91
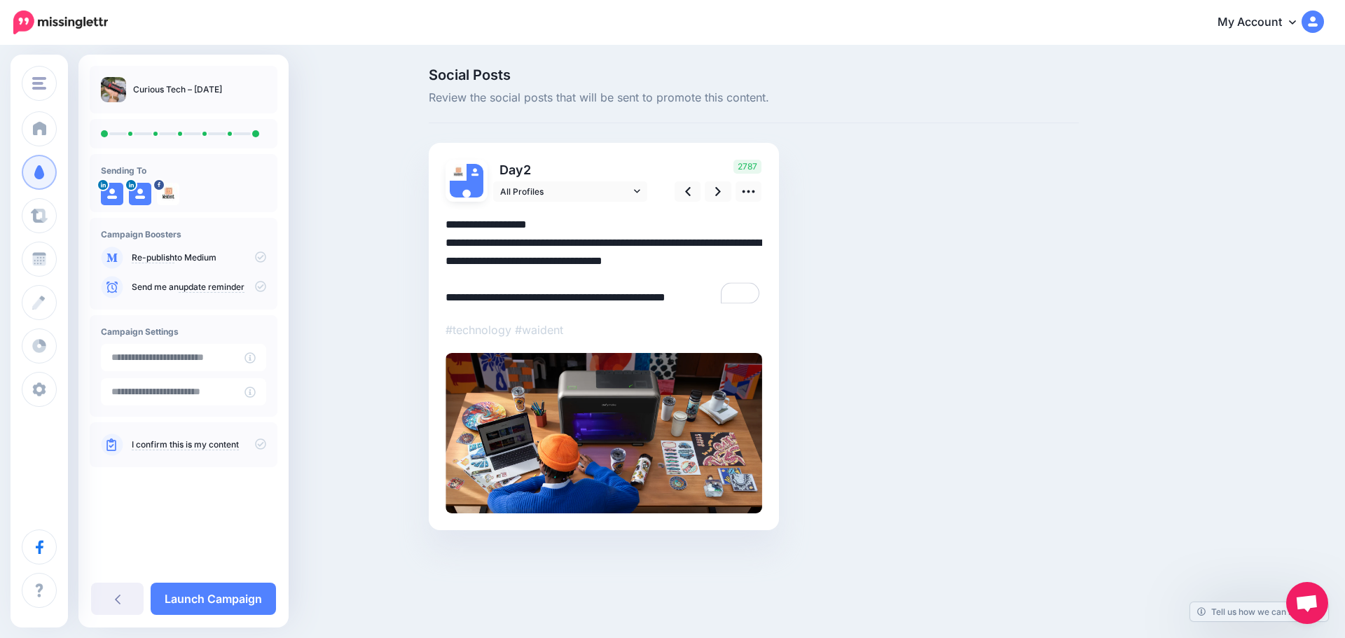
click at [760, 243] on textarea "**********" at bounding box center [603, 261] width 317 height 91
click at [718, 190] on icon at bounding box center [718, 191] width 6 height 9
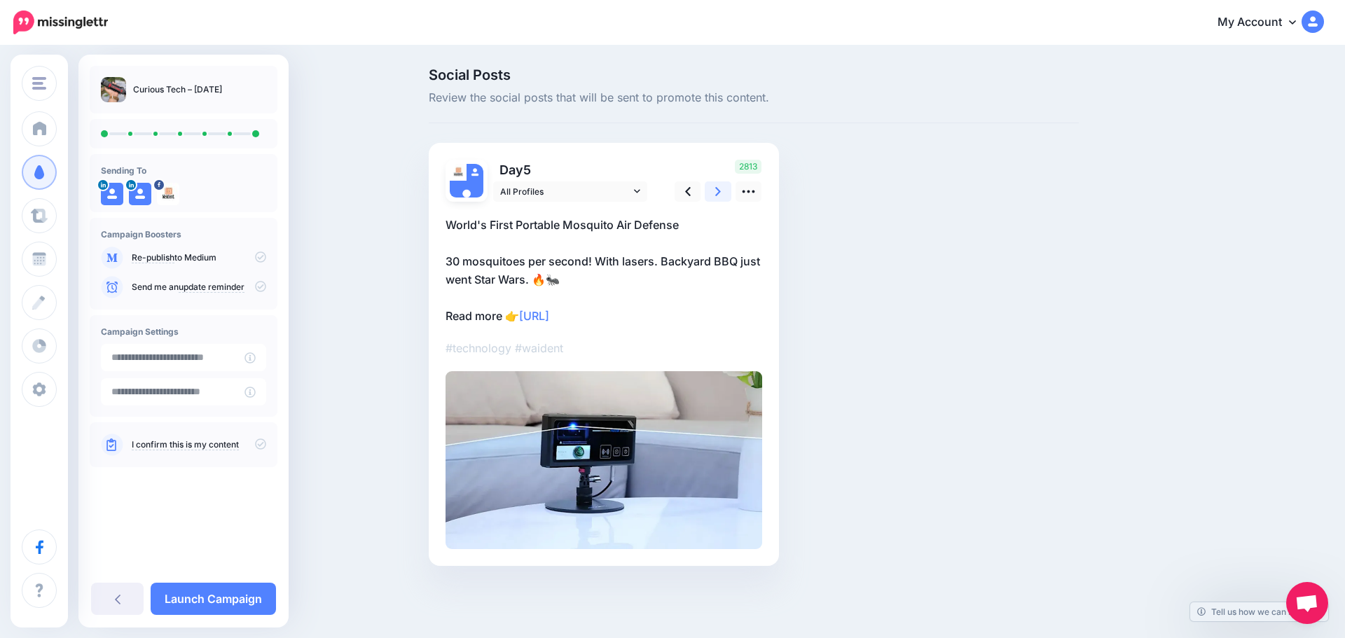
click at [708, 196] on link at bounding box center [717, 191] width 27 height 20
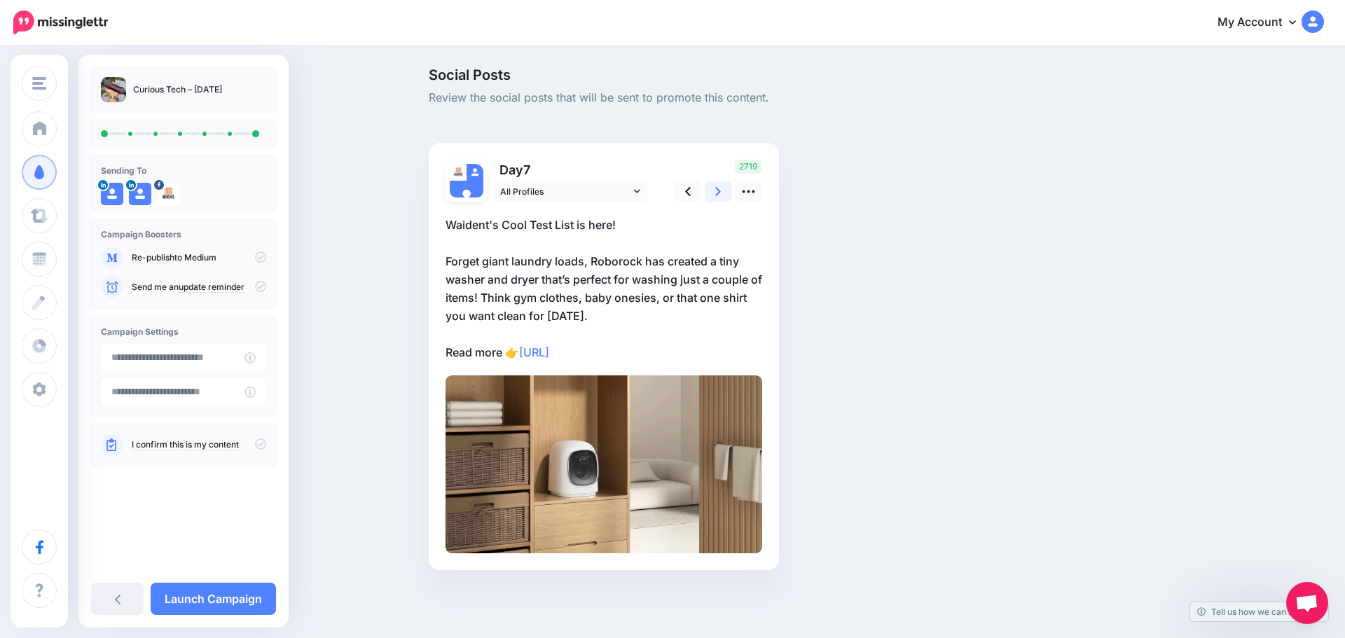
click at [720, 192] on icon at bounding box center [718, 191] width 6 height 9
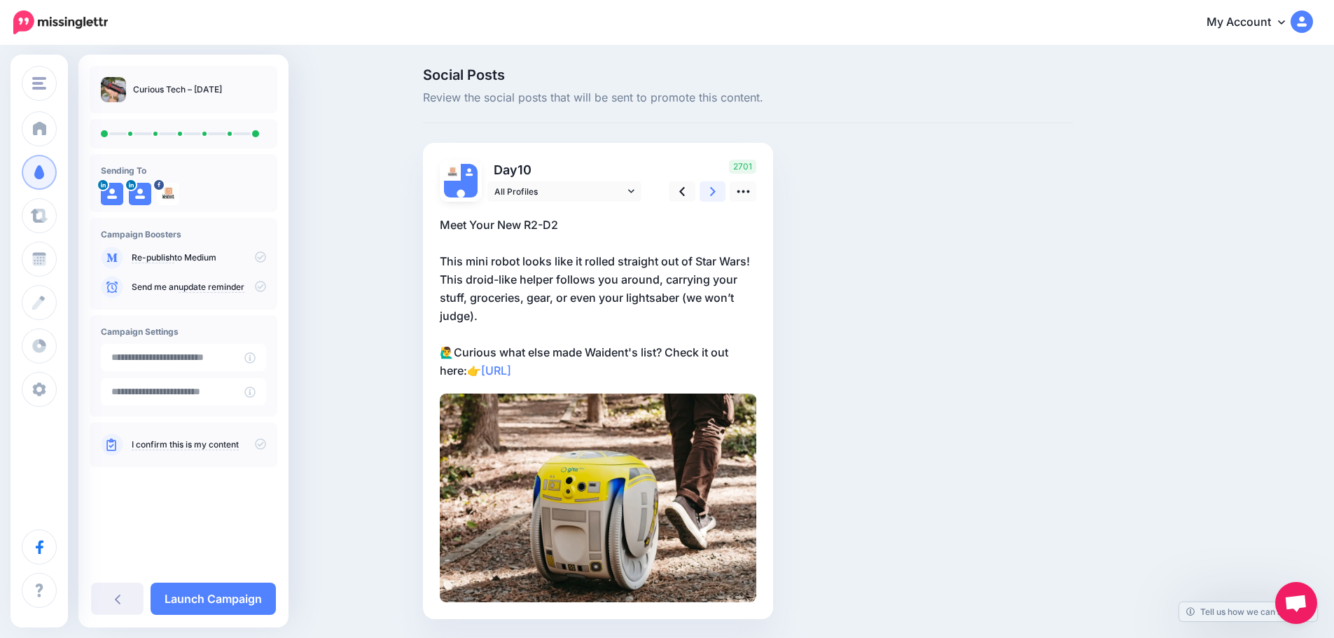
click at [723, 195] on link at bounding box center [713, 191] width 27 height 20
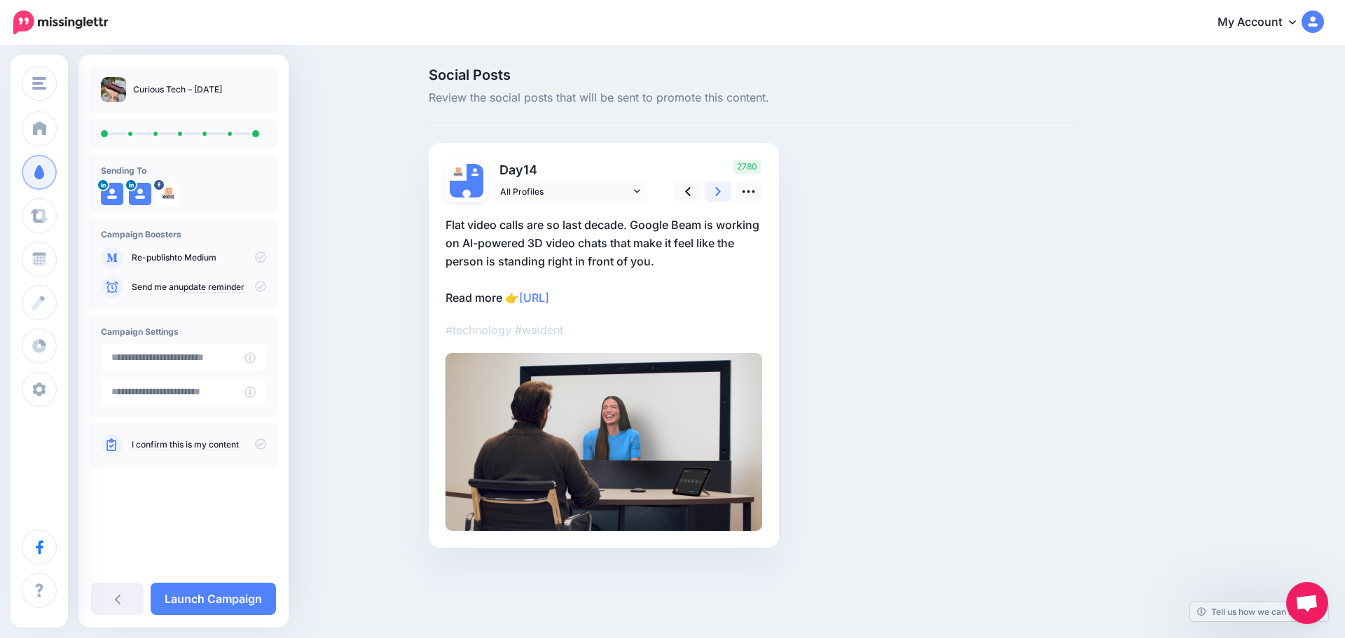
click at [723, 197] on link at bounding box center [717, 191] width 27 height 20
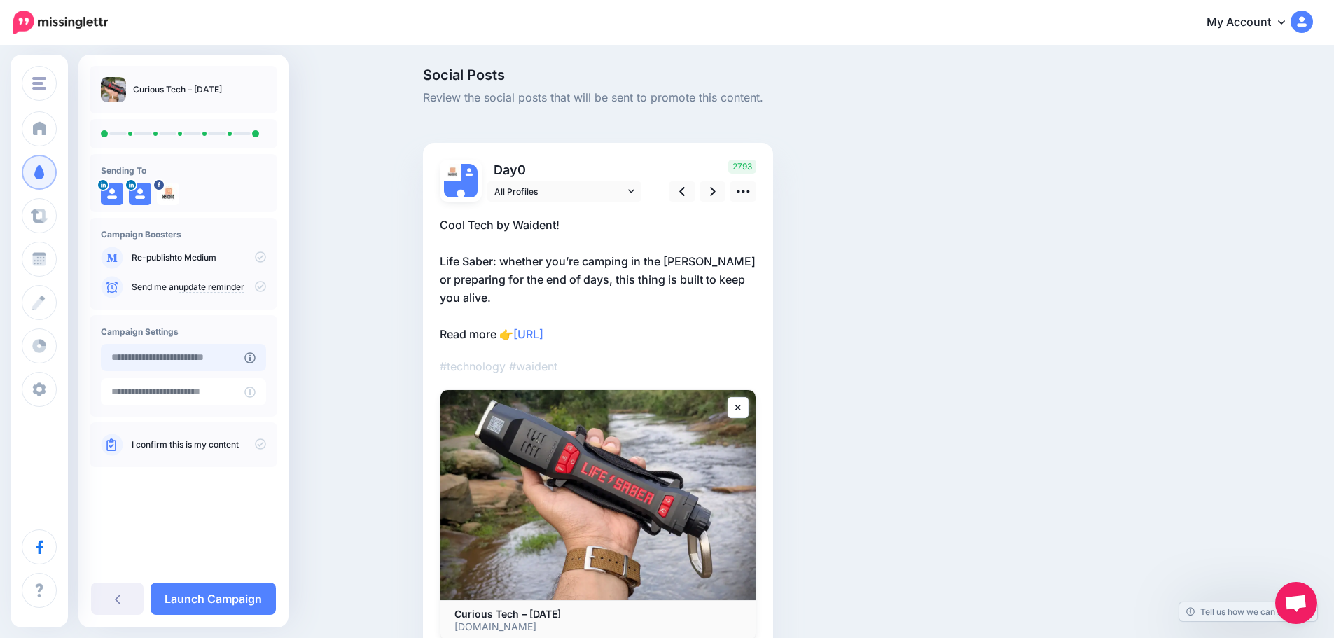
type input "**********"
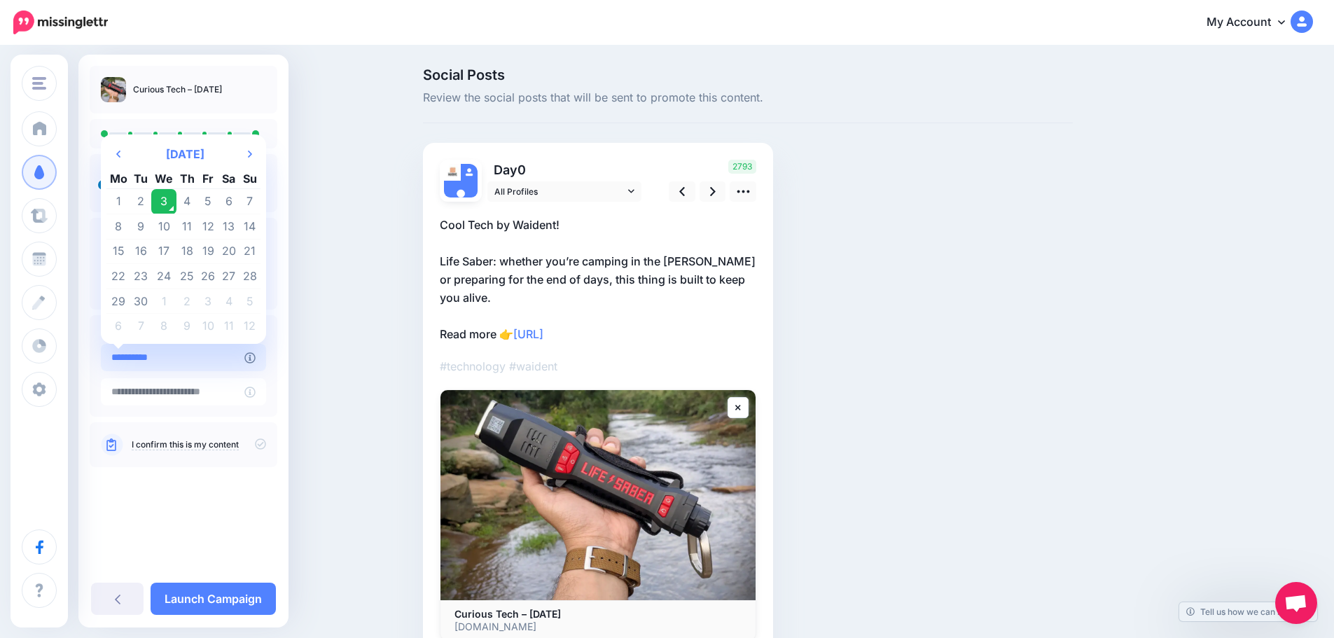
click at [179, 359] on input "**********" at bounding box center [173, 357] width 144 height 27
click at [160, 200] on td "3" at bounding box center [163, 201] width 25 height 25
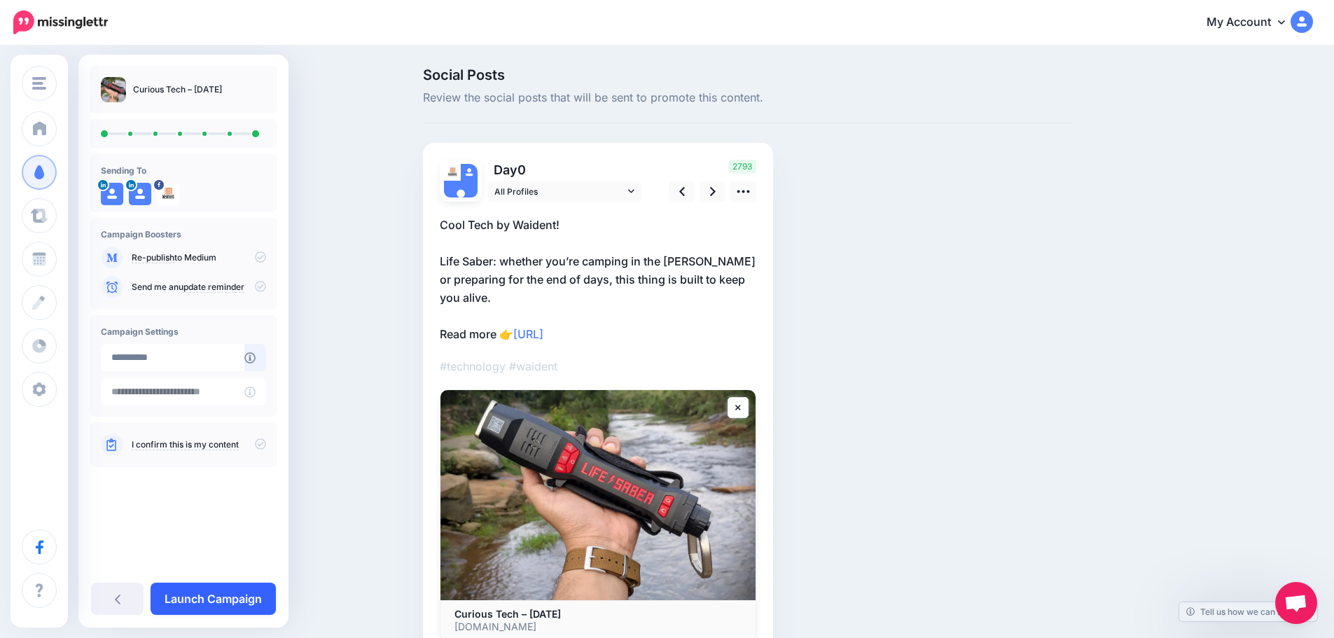
click at [235, 598] on link "Launch Campaign" at bounding box center [213, 599] width 125 height 32
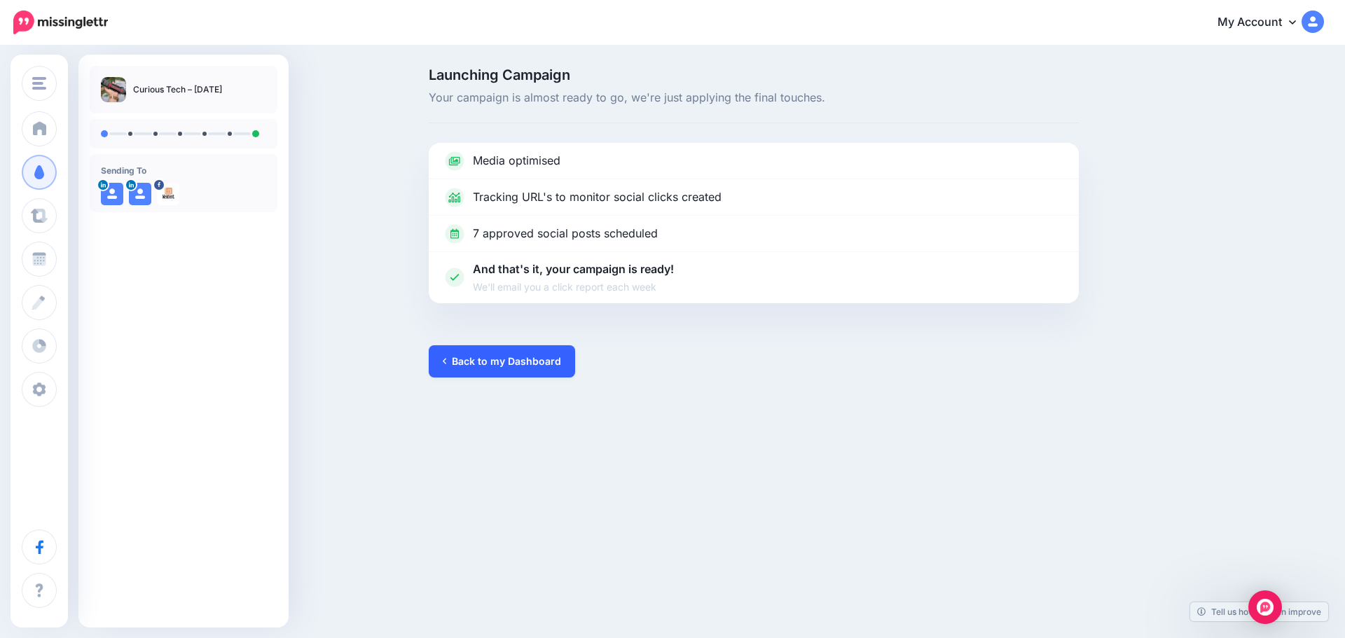
click at [542, 366] on link "Back to my Dashboard" at bounding box center [502, 361] width 146 height 32
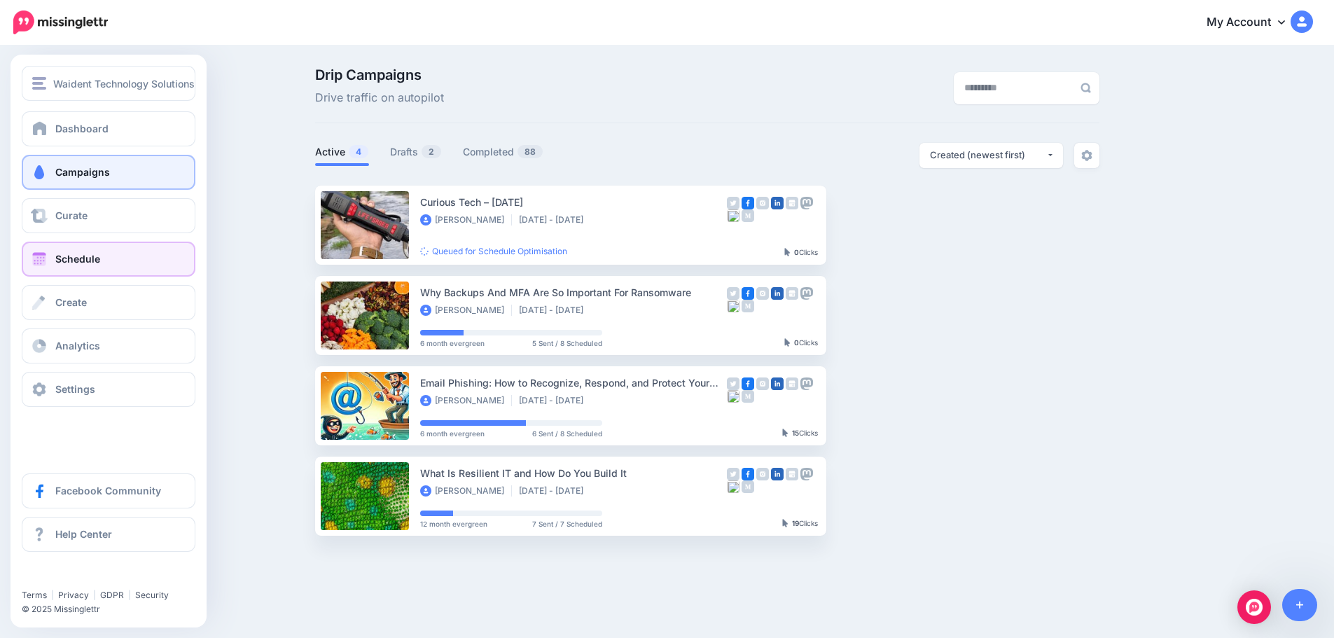
click at [54, 255] on link "Schedule" at bounding box center [109, 259] width 174 height 35
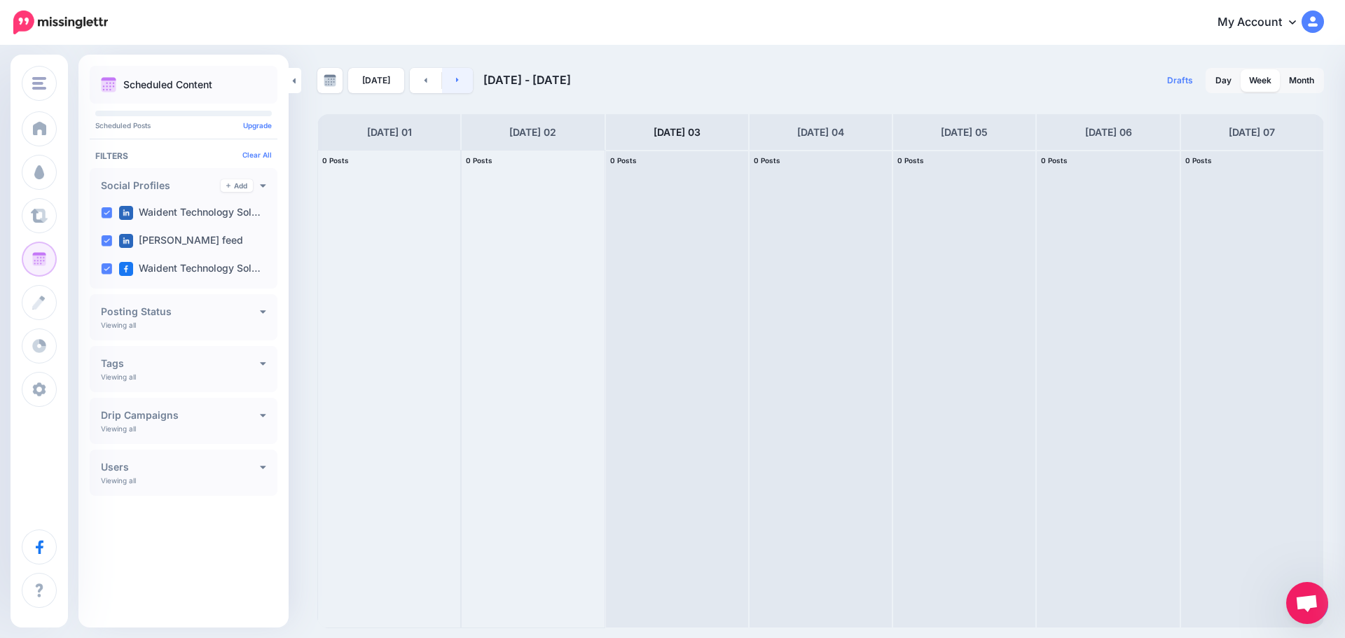
click at [457, 88] on link at bounding box center [458, 80] width 32 height 25
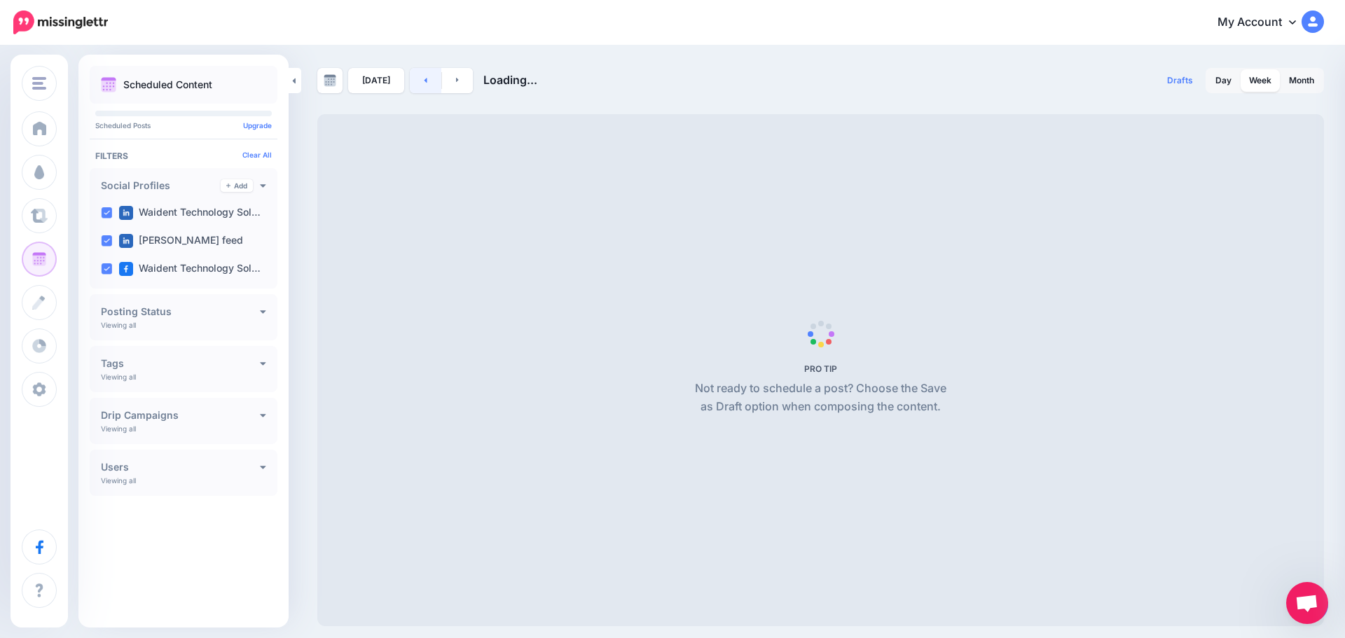
click at [419, 83] on link at bounding box center [426, 80] width 32 height 25
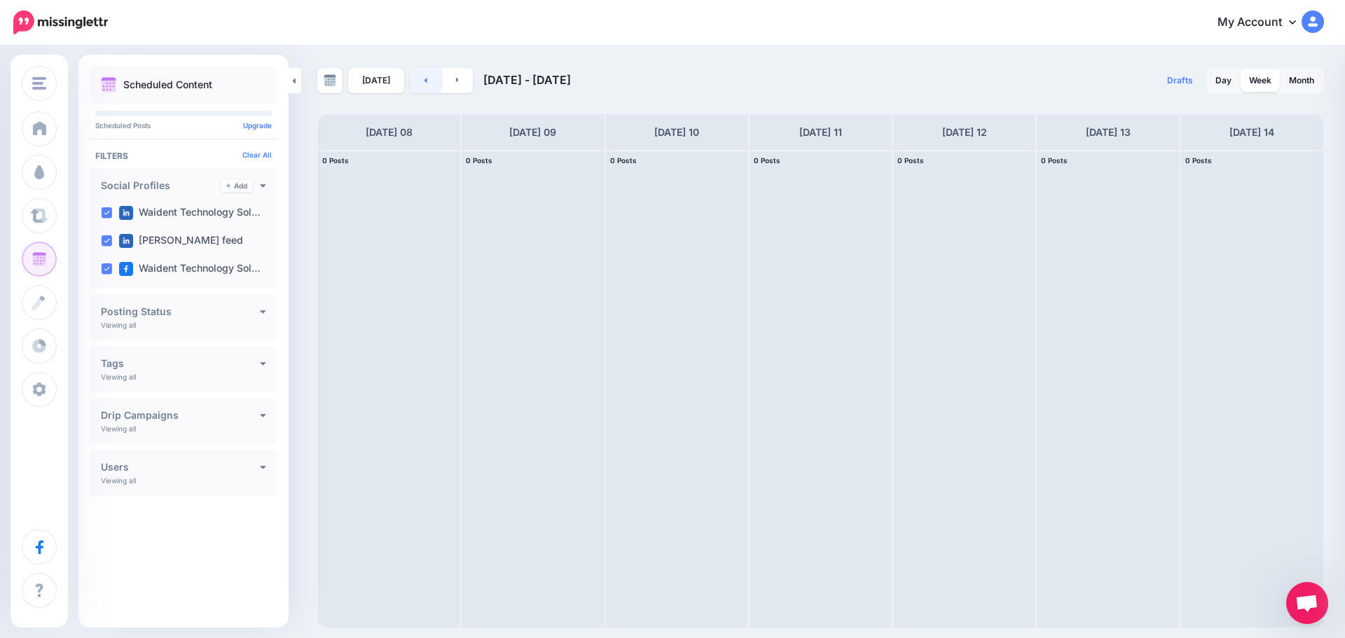
click at [426, 90] on link at bounding box center [426, 80] width 32 height 25
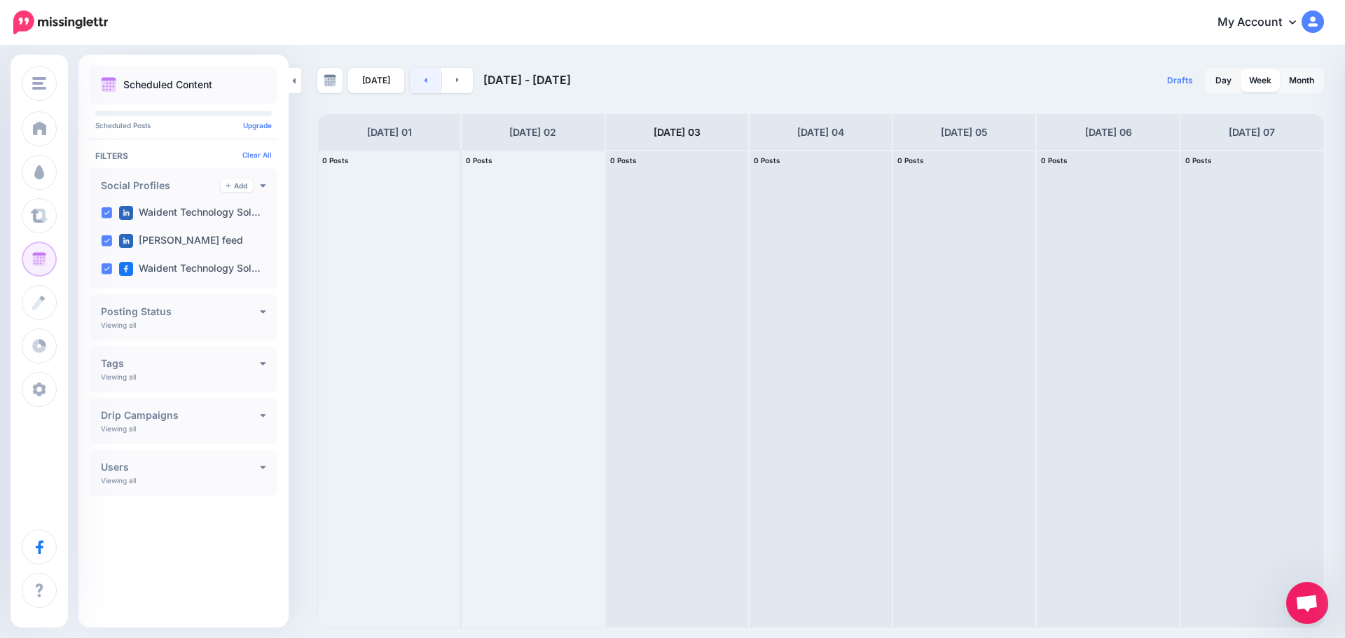
click at [419, 78] on link at bounding box center [426, 80] width 32 height 25
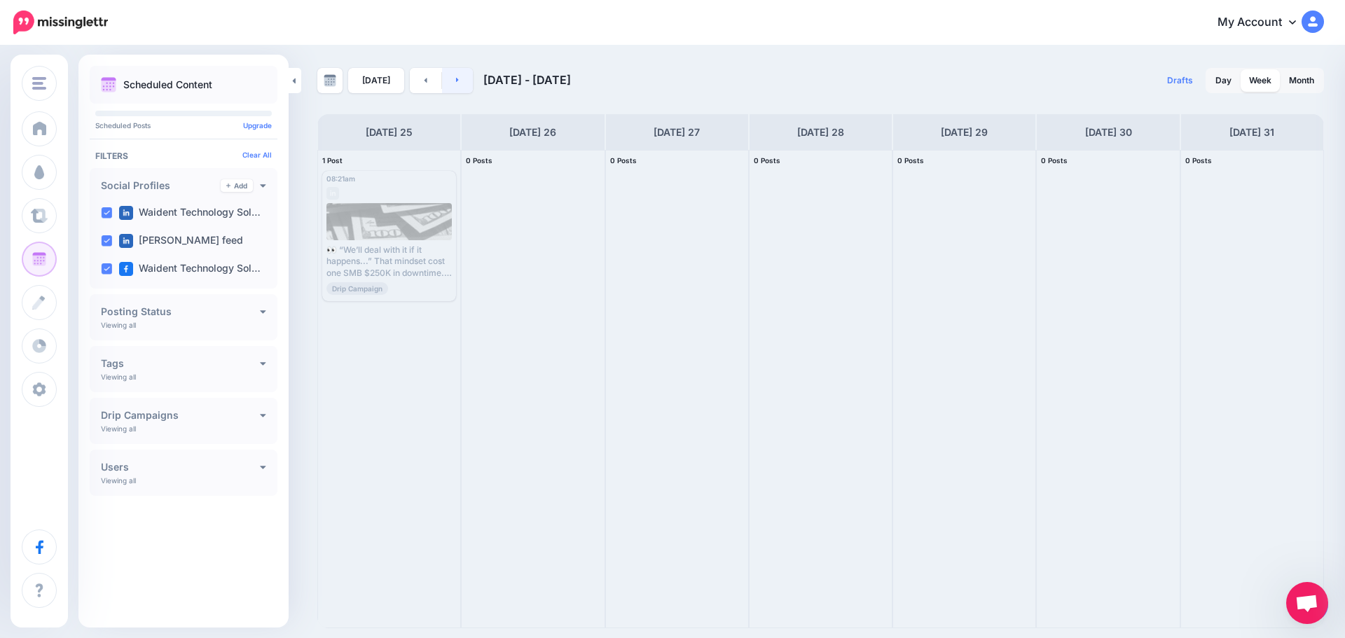
click at [442, 83] on link at bounding box center [458, 80] width 32 height 25
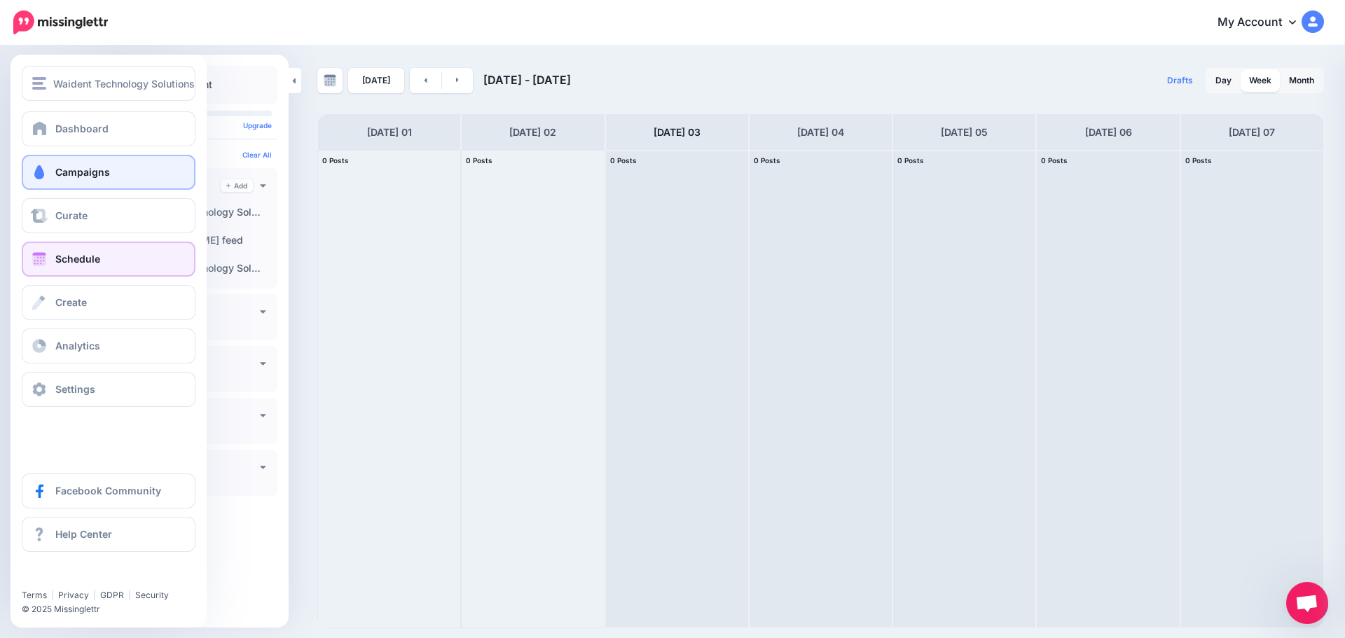
click at [78, 181] on link "Campaigns" at bounding box center [109, 172] width 174 height 35
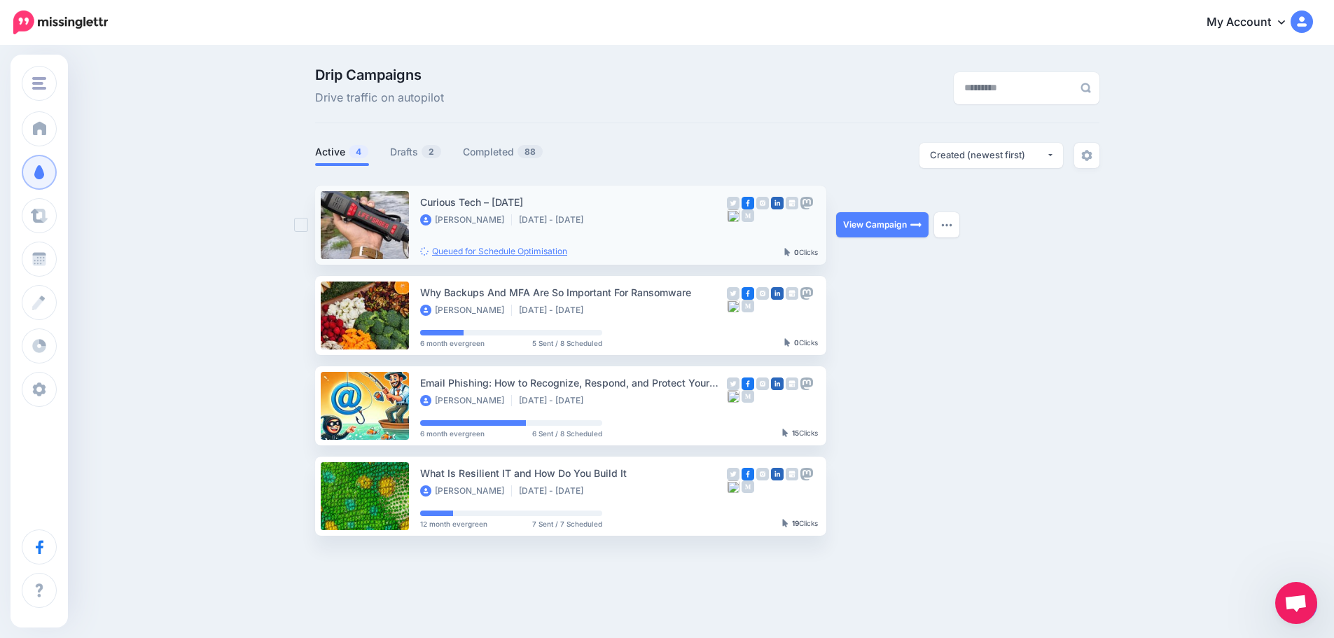
click at [553, 251] on link "Queued for Schedule Optimisation" at bounding box center [493, 251] width 147 height 11
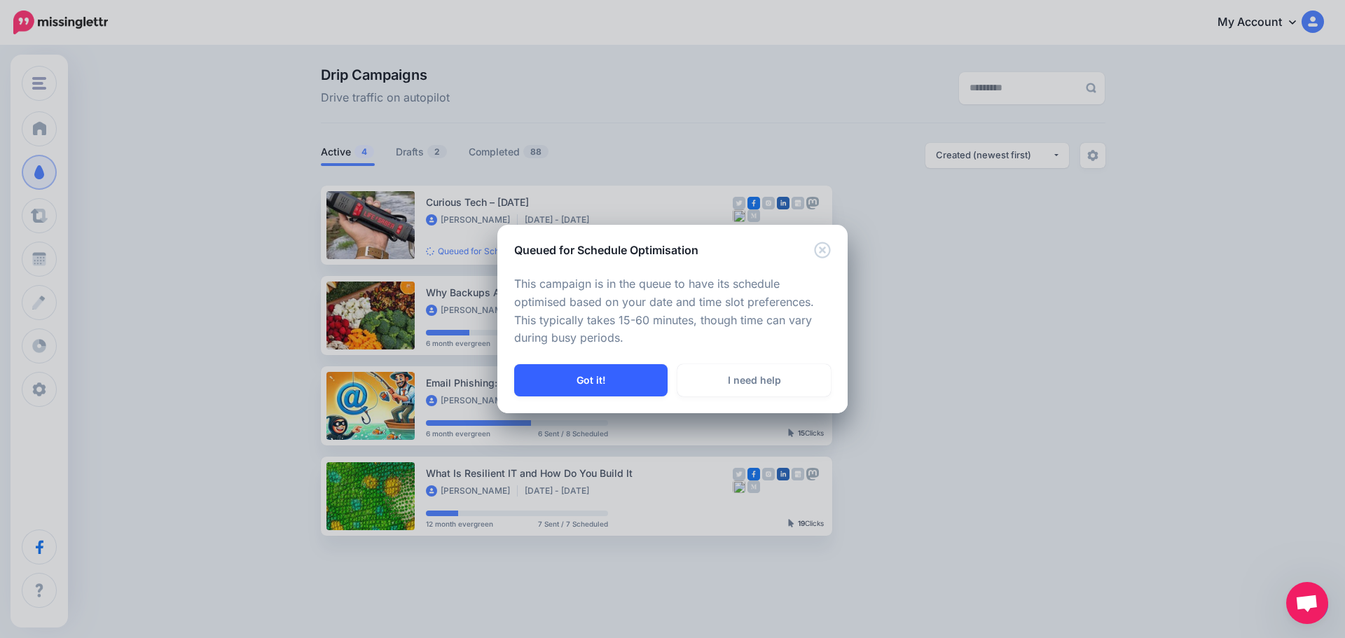
click at [648, 375] on button "Got it!" at bounding box center [590, 380] width 153 height 32
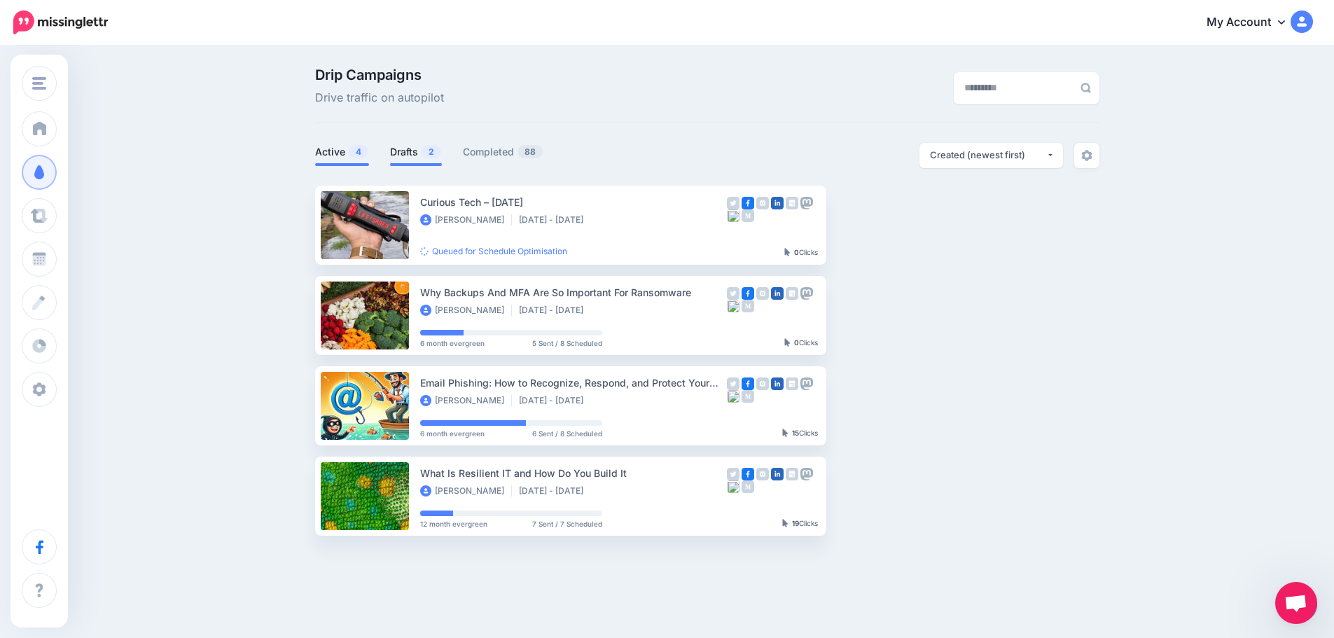
click at [408, 154] on link "Drafts 2" at bounding box center [416, 152] width 52 height 17
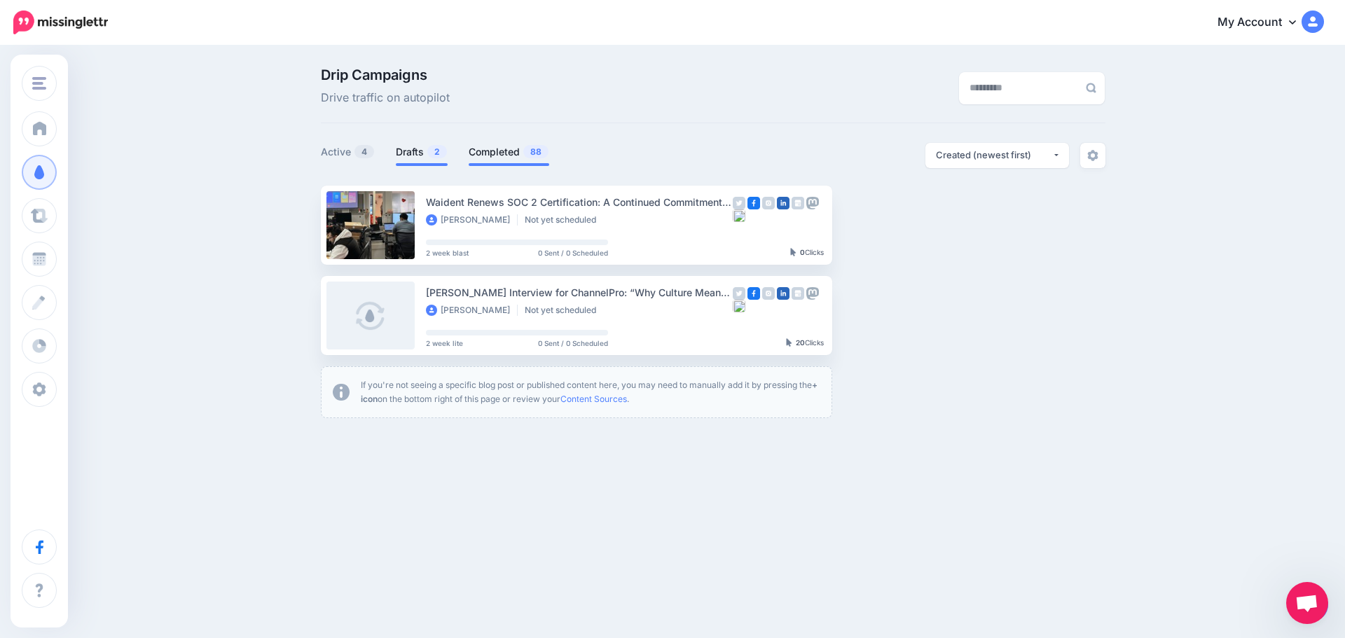
click at [492, 147] on link "Completed 88" at bounding box center [508, 152] width 81 height 17
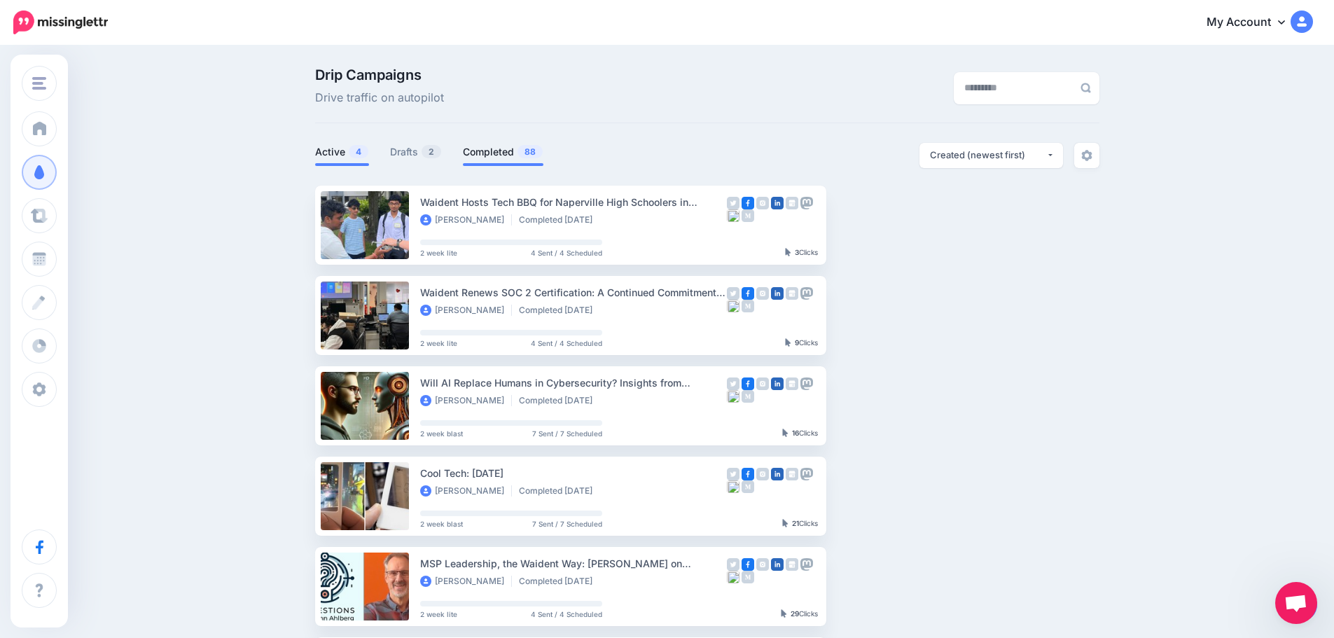
click at [335, 153] on link "Active 4" at bounding box center [342, 152] width 54 height 17
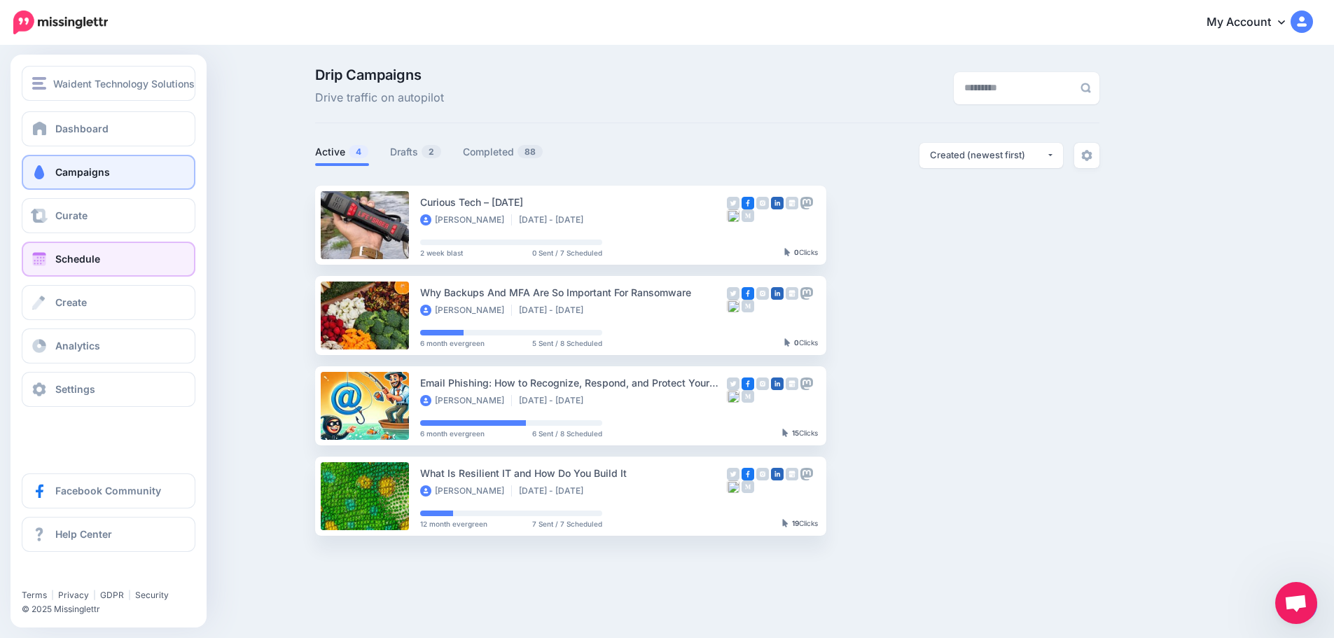
click at [74, 256] on span "Schedule" at bounding box center [77, 259] width 45 height 12
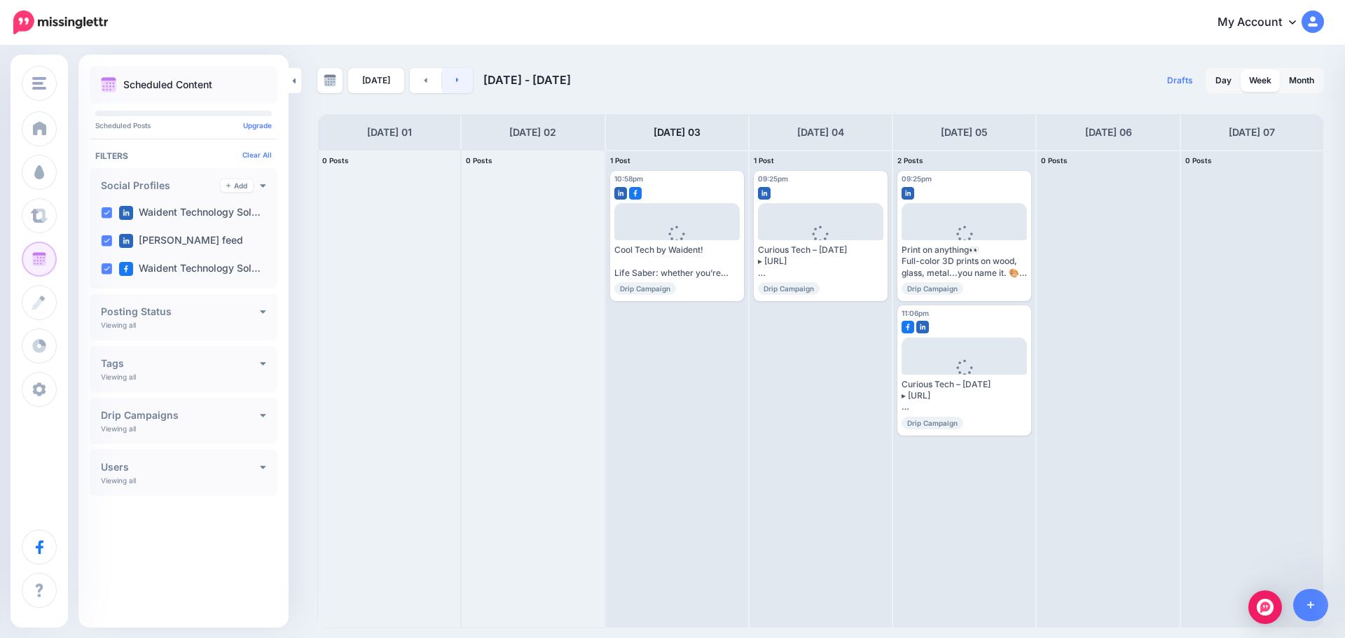
click at [450, 80] on link at bounding box center [458, 80] width 32 height 25
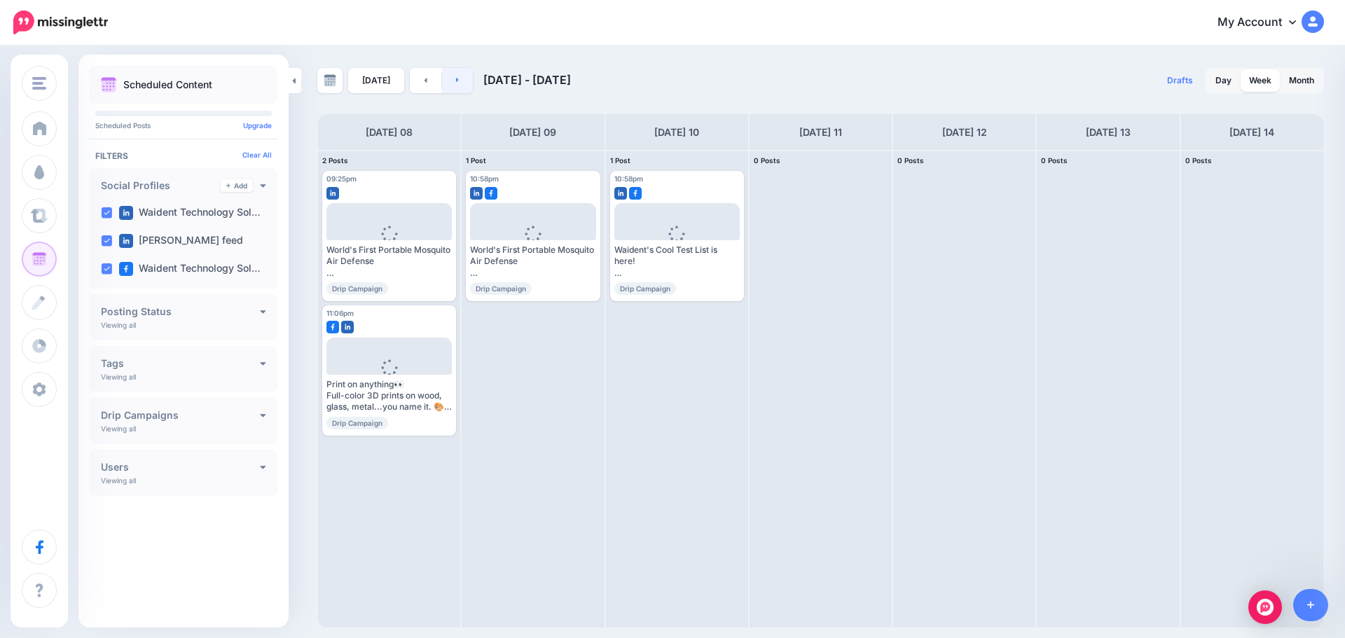
click at [447, 81] on link at bounding box center [458, 80] width 32 height 25
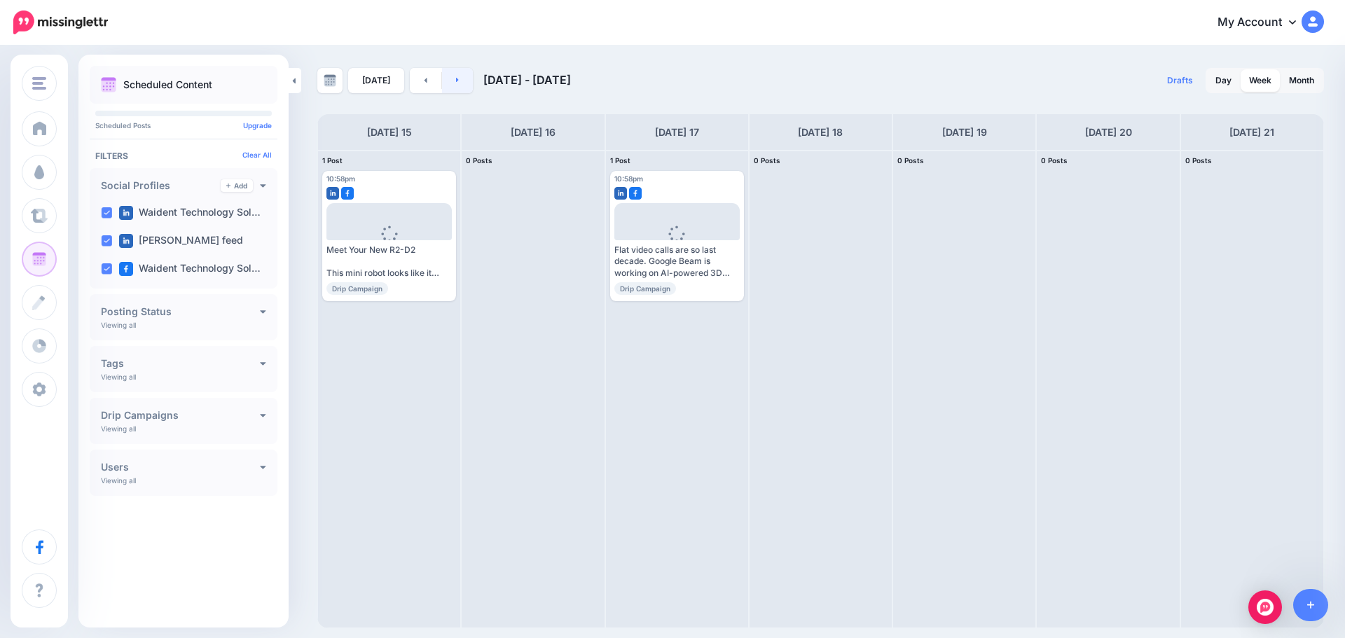
click at [454, 73] on link at bounding box center [458, 80] width 32 height 25
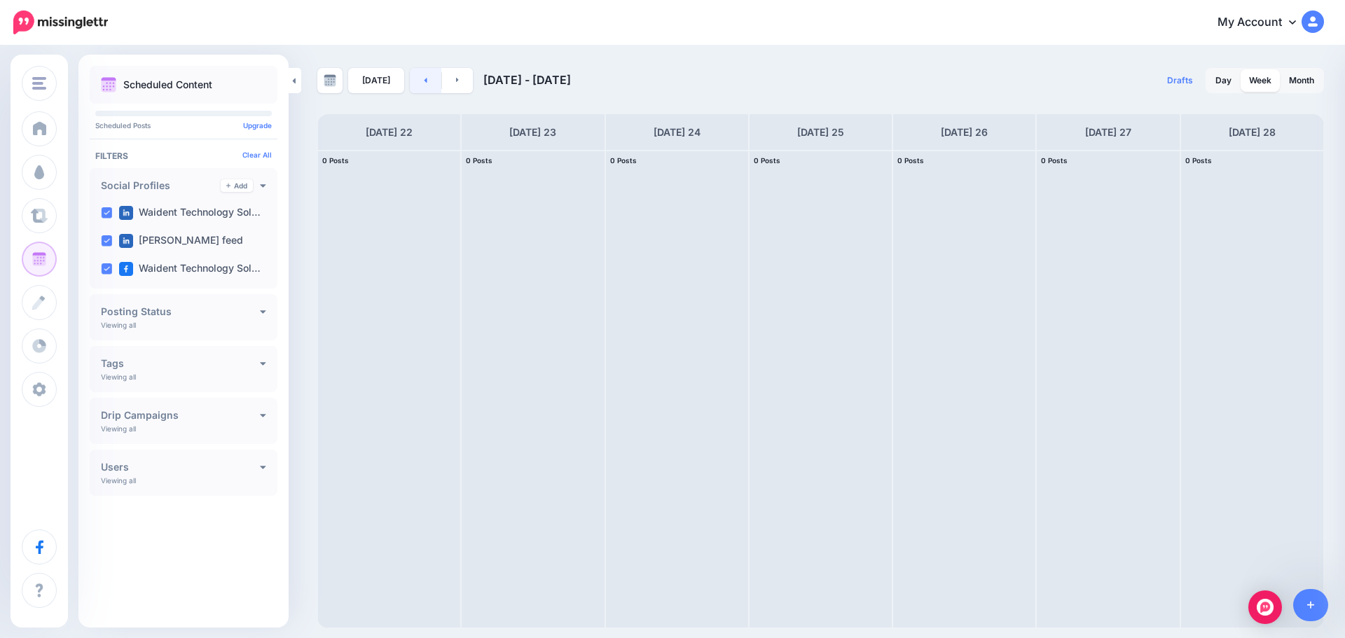
click at [419, 70] on link at bounding box center [426, 80] width 32 height 25
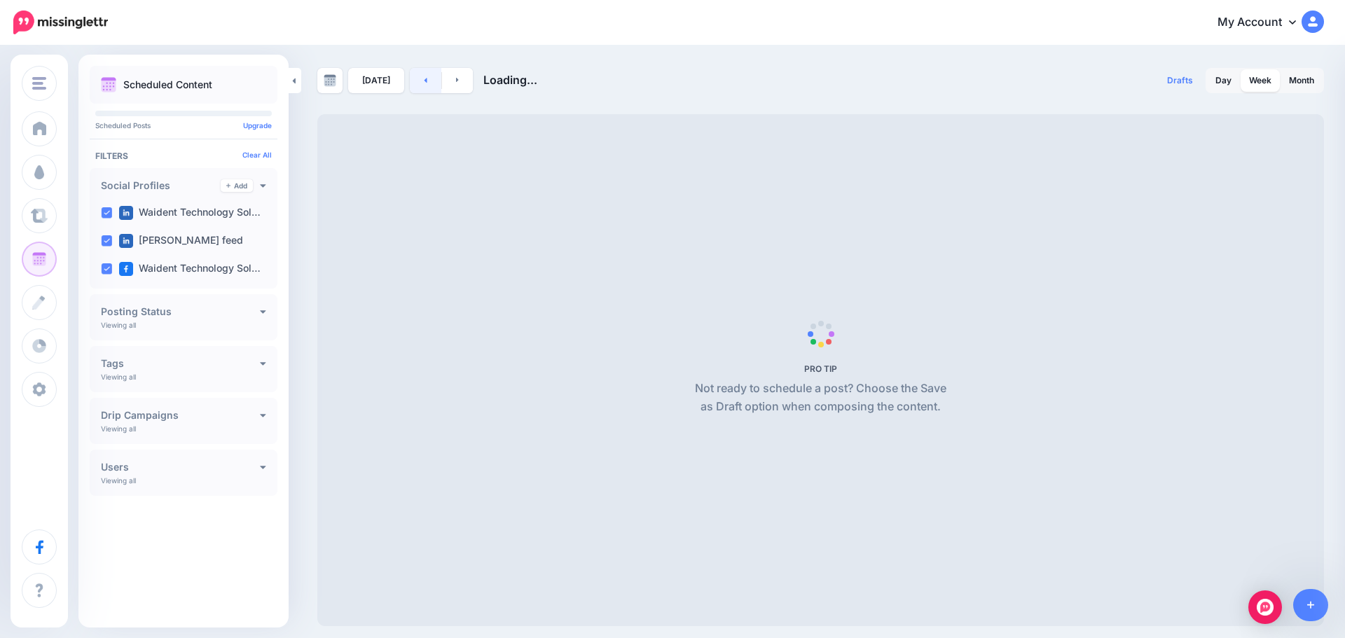
click at [424, 77] on icon at bounding box center [426, 80] width 4 height 8
